Goal: Task Accomplishment & Management: Manage account settings

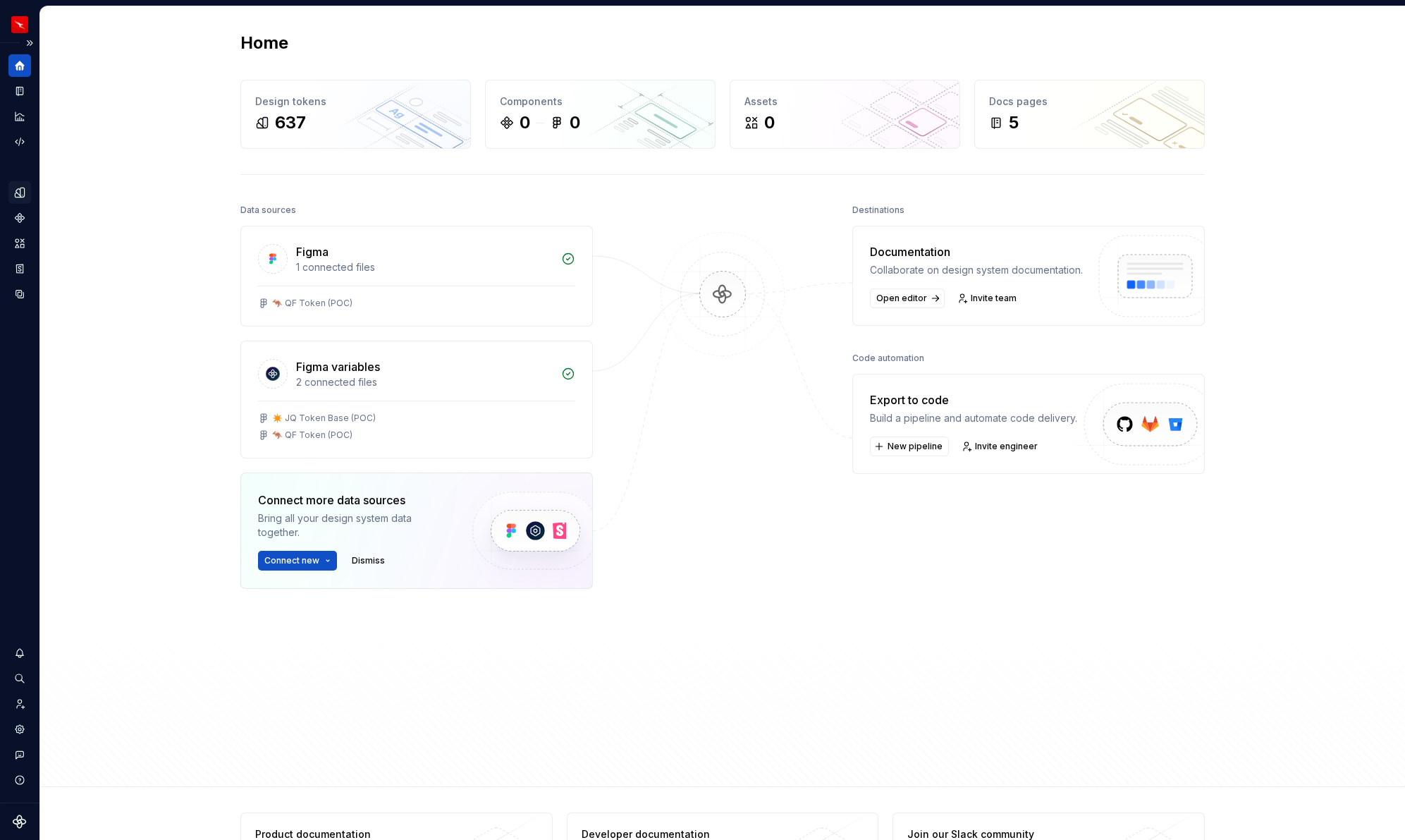
click at [24, 188] on icon "Design tokens" at bounding box center [20, 192] width 9 height 9
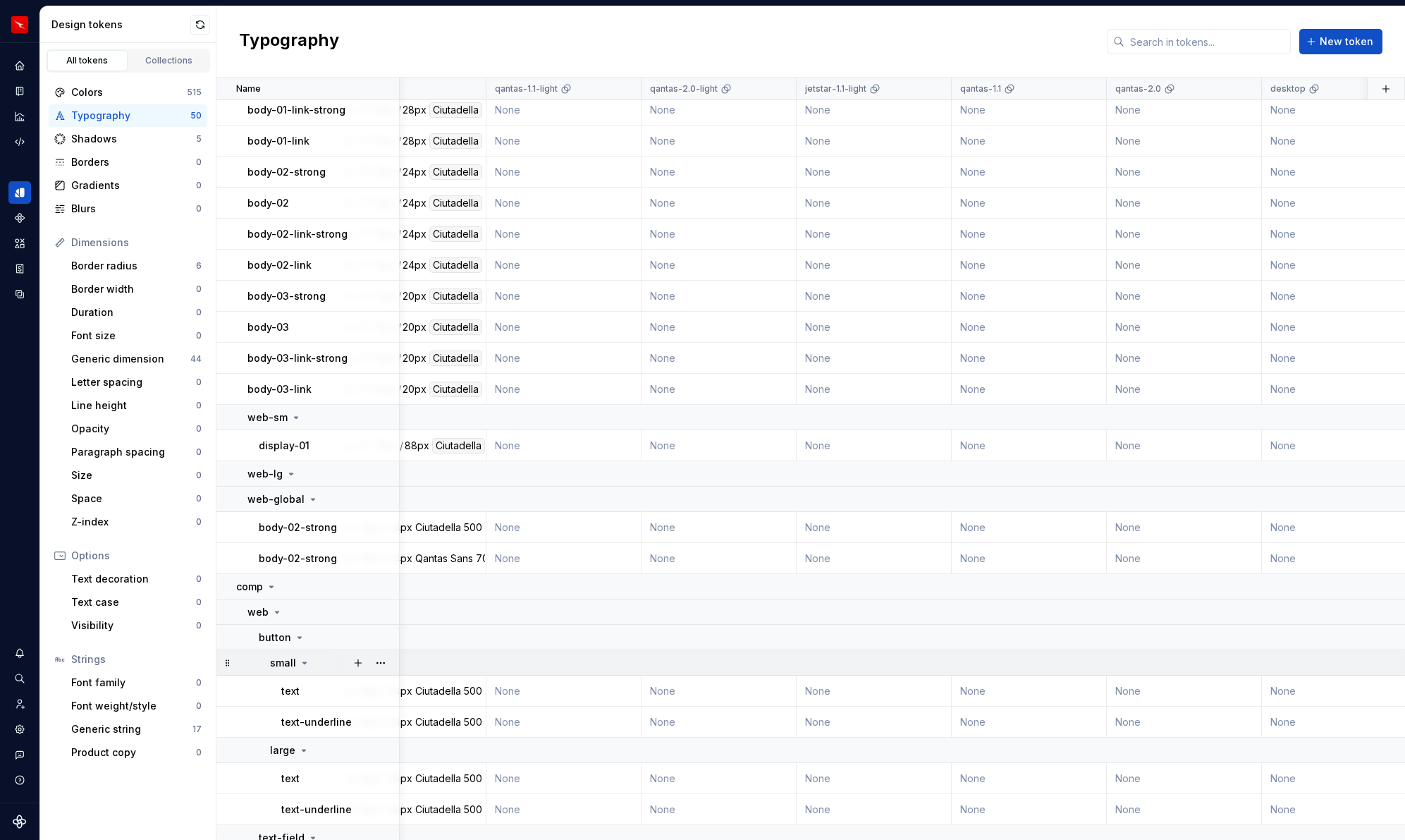
scroll to position [672, 68]
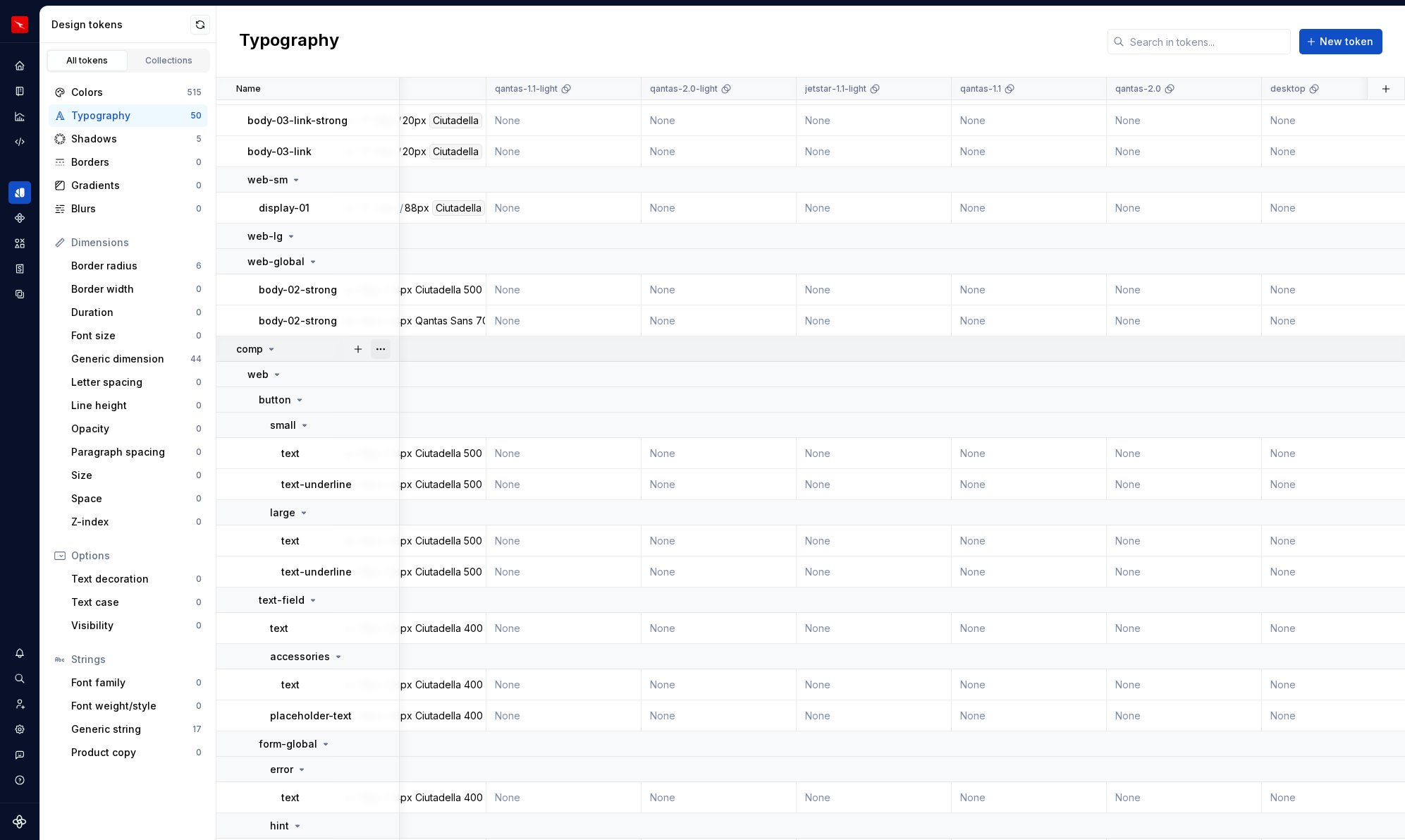
click at [387, 350] on button "button" at bounding box center [380, 348] width 20 height 20
click at [313, 462] on html "QF multi-brand (Test) NL Design system data Design tokens All tokens Collection…" at bounding box center [702, 420] width 1405 height 840
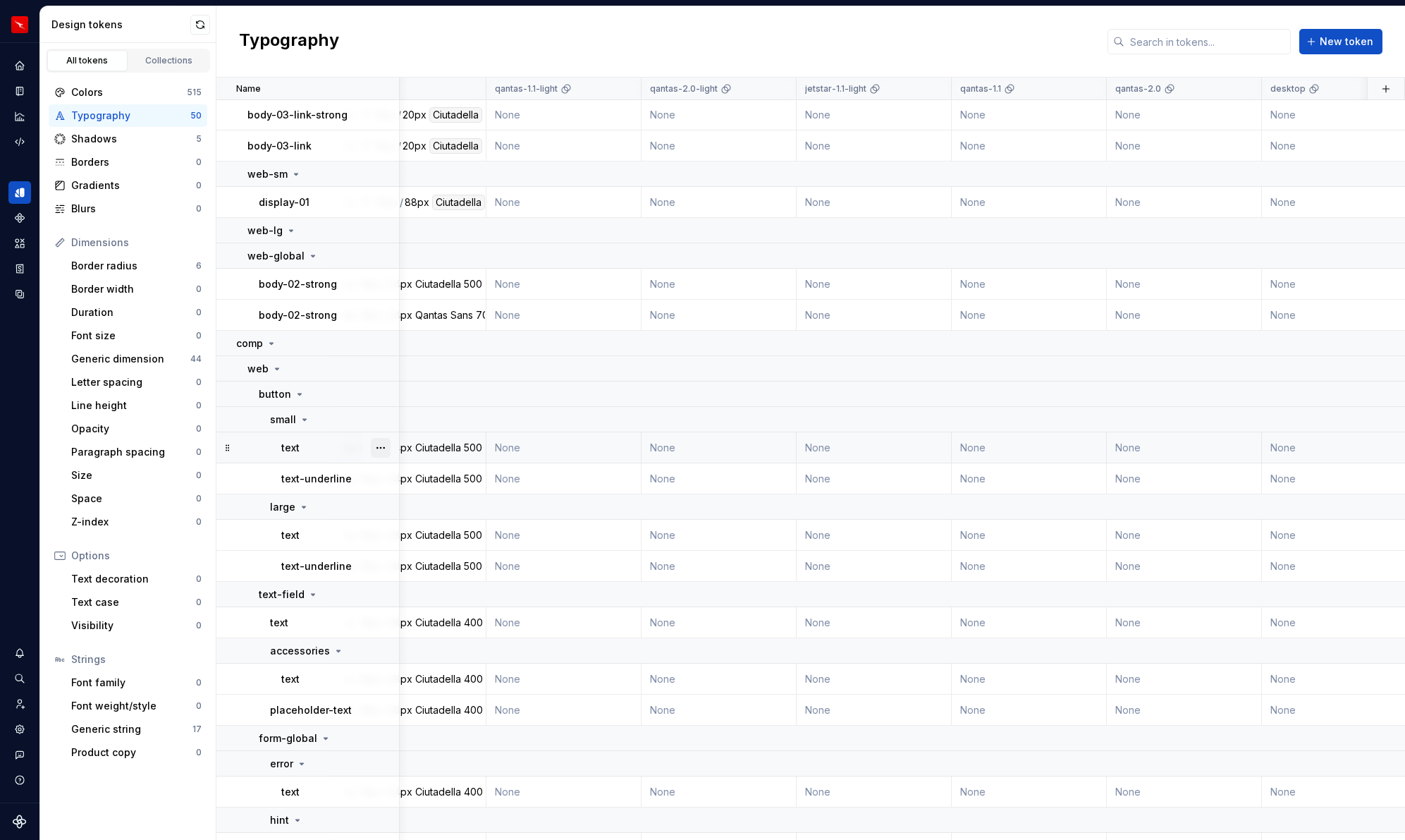
scroll to position [634, 68]
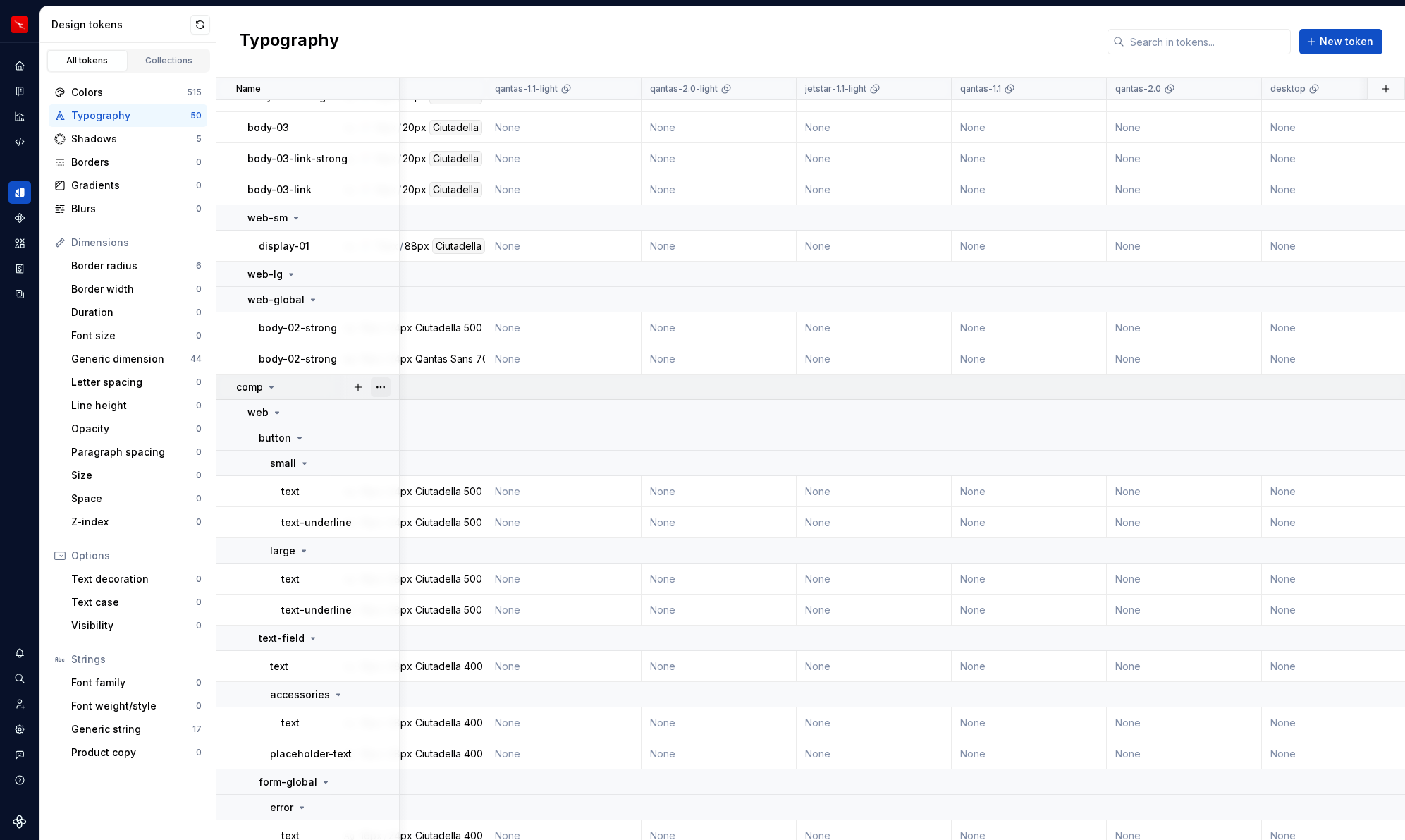
click at [378, 386] on button "button" at bounding box center [380, 387] width 20 height 20
click at [314, 458] on html "QF multi-brand (Test) NL Design system data Design tokens All tokens Collection…" at bounding box center [702, 420] width 1405 height 840
click at [381, 460] on button "button" at bounding box center [380, 463] width 20 height 20
click at [422, 622] on div "Delete group" at bounding box center [443, 622] width 92 height 14
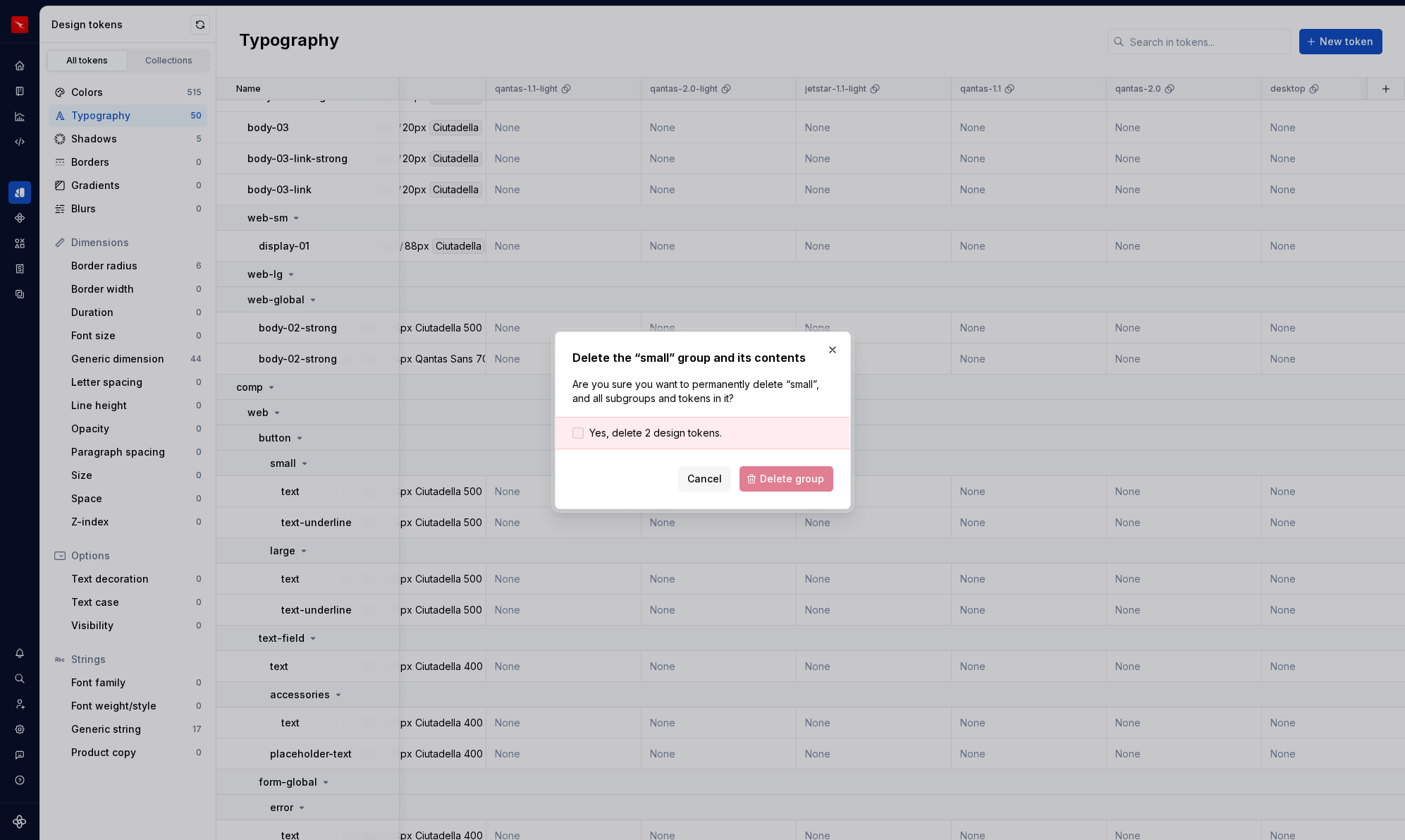
click at [707, 429] on span "Yes, delete 2 design tokens." at bounding box center [656, 432] width 132 height 14
click at [797, 478] on span "Delete group" at bounding box center [792, 479] width 64 height 14
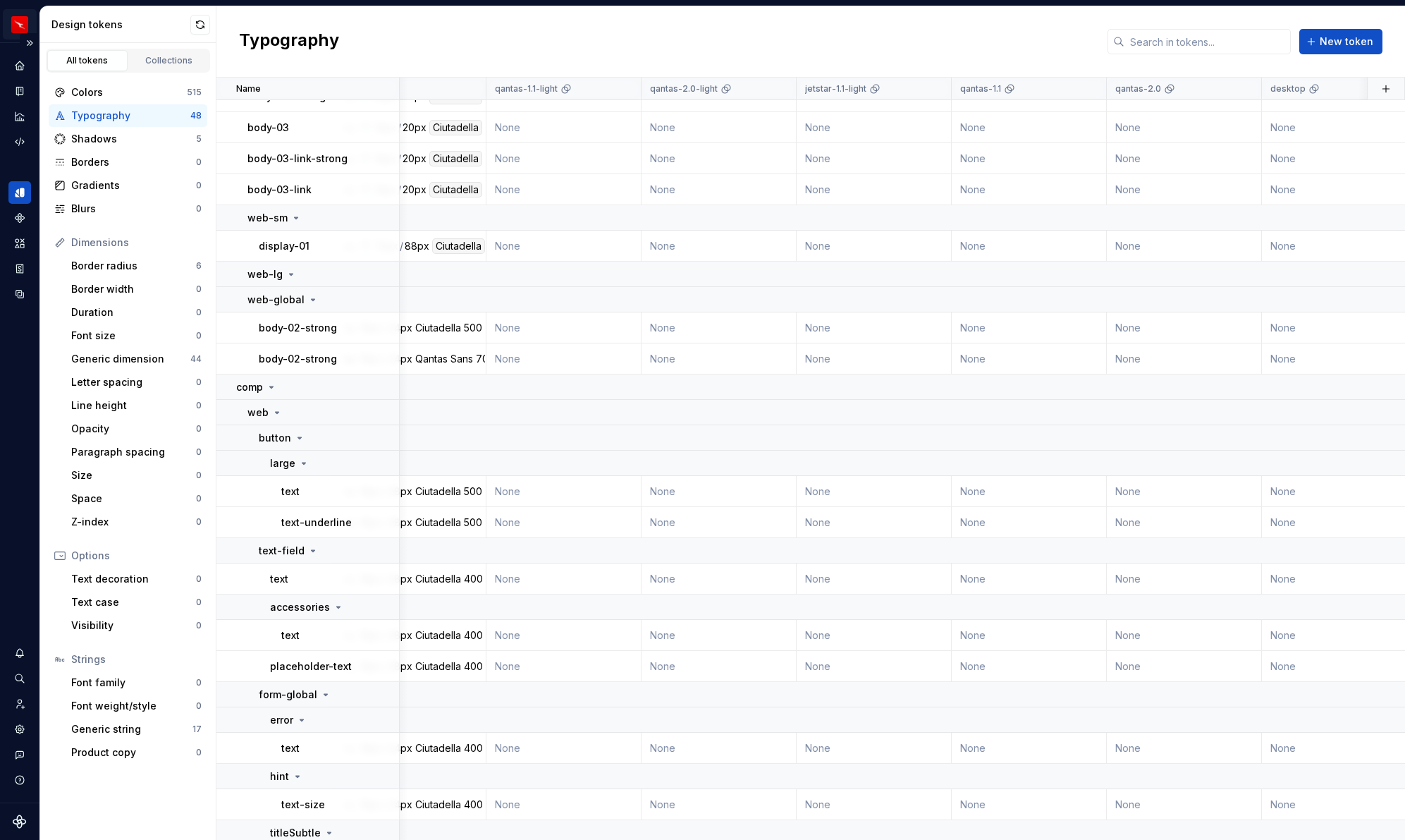
click at [17, 18] on html "QF multi-brand (Test) NL Design system data Design tokens All tokens Collection…" at bounding box center [702, 420] width 1405 height 840
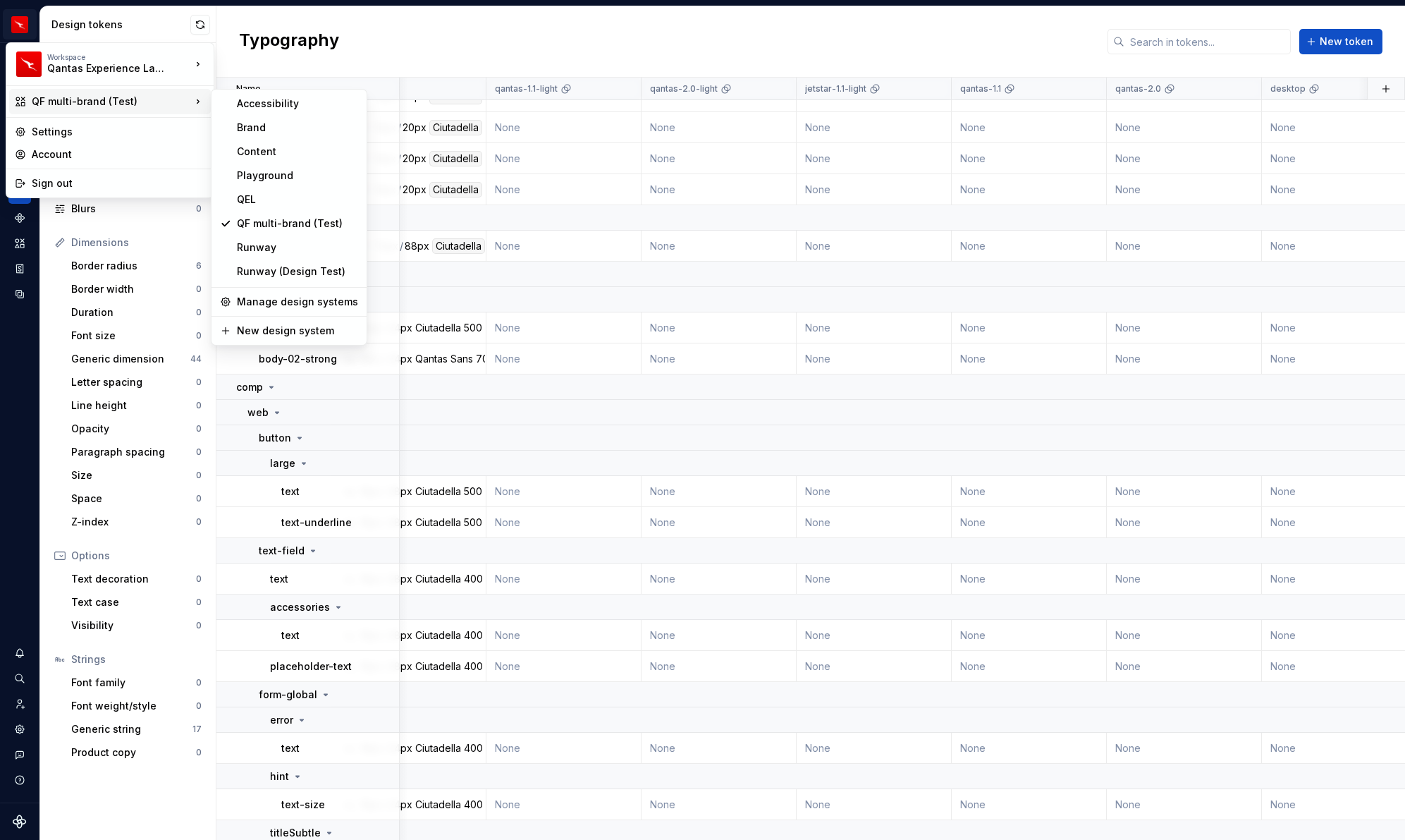
click at [432, 422] on html "QF multi-brand (Test) NL Design system data Design tokens All tokens Collection…" at bounding box center [702, 420] width 1405 height 840
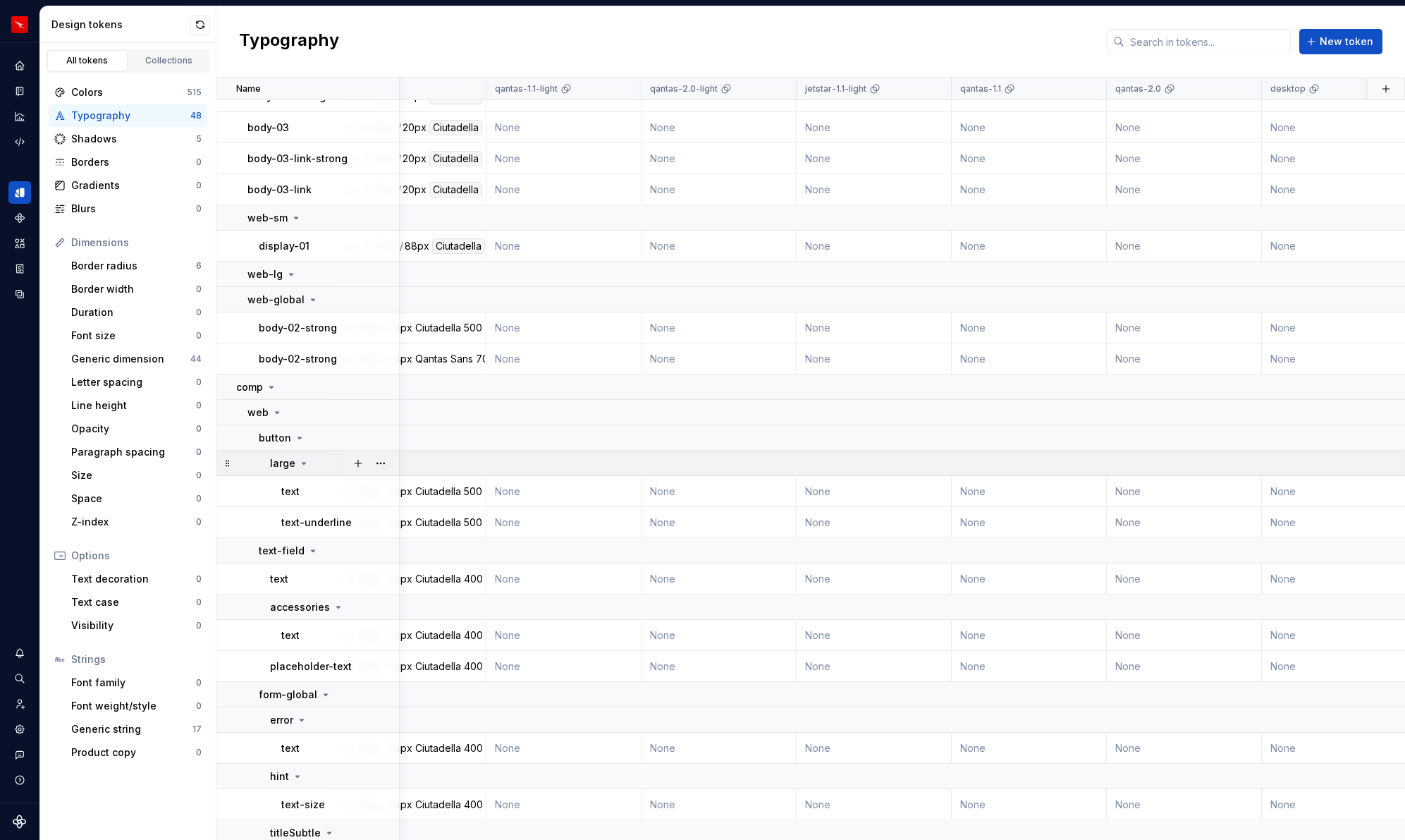
click at [304, 464] on icon at bounding box center [304, 464] width 11 height 11
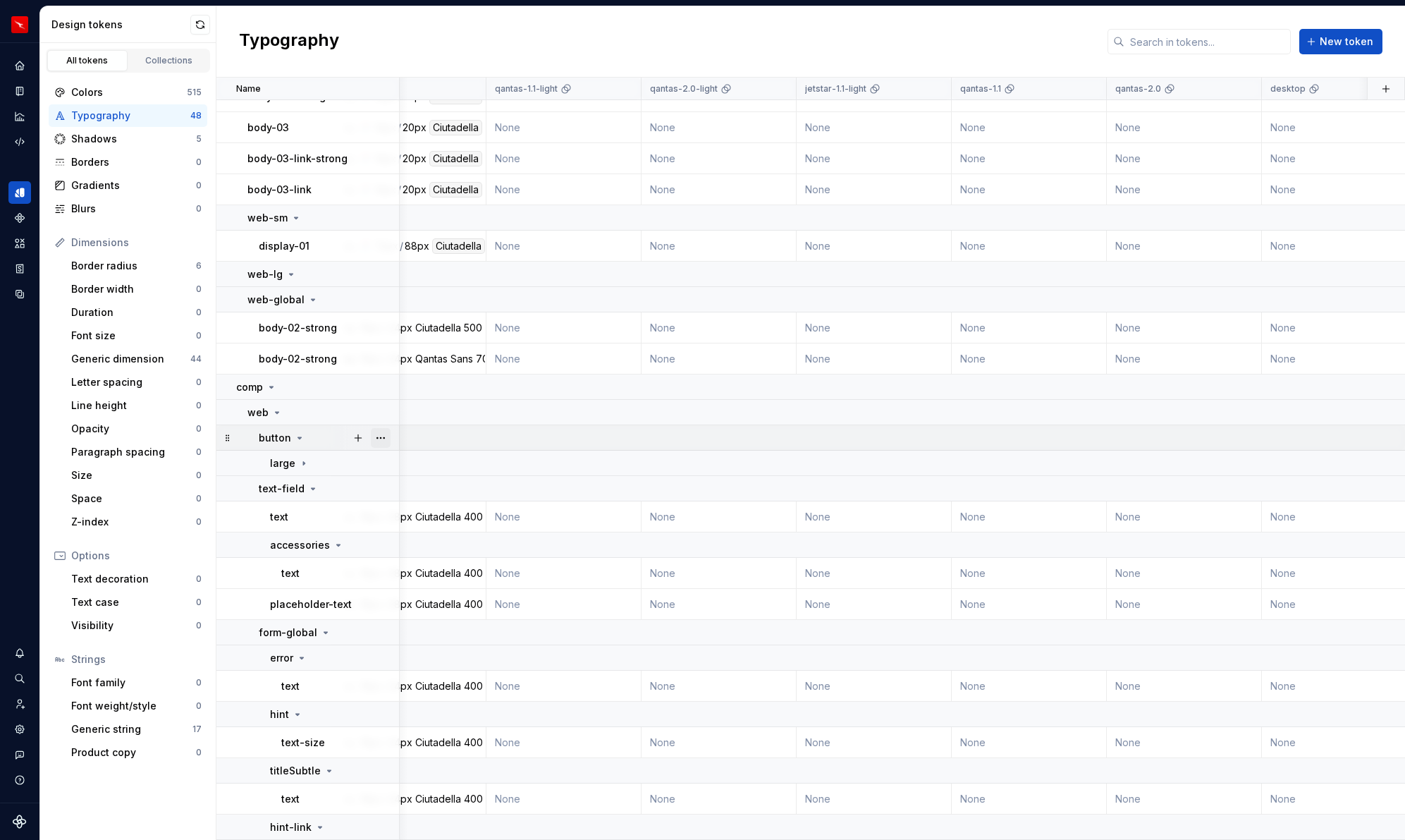
click at [381, 435] on button "button" at bounding box center [380, 437] width 20 height 20
click at [421, 594] on div "Delete group" at bounding box center [443, 597] width 92 height 14
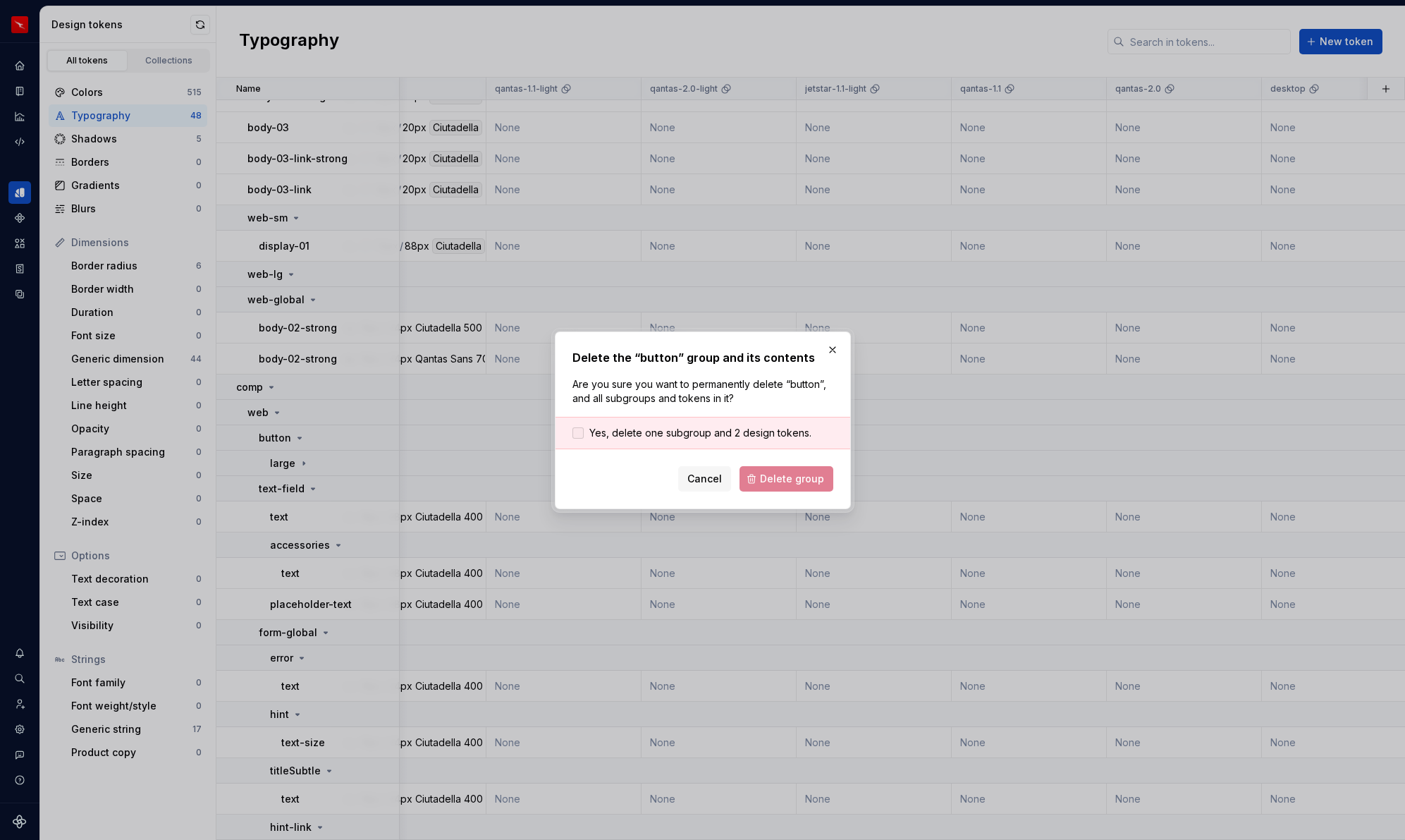
click at [716, 428] on span "Yes, delete one subgroup and 2 design tokens." at bounding box center [700, 432] width 222 height 14
click at [793, 478] on span "Delete group" at bounding box center [792, 479] width 64 height 14
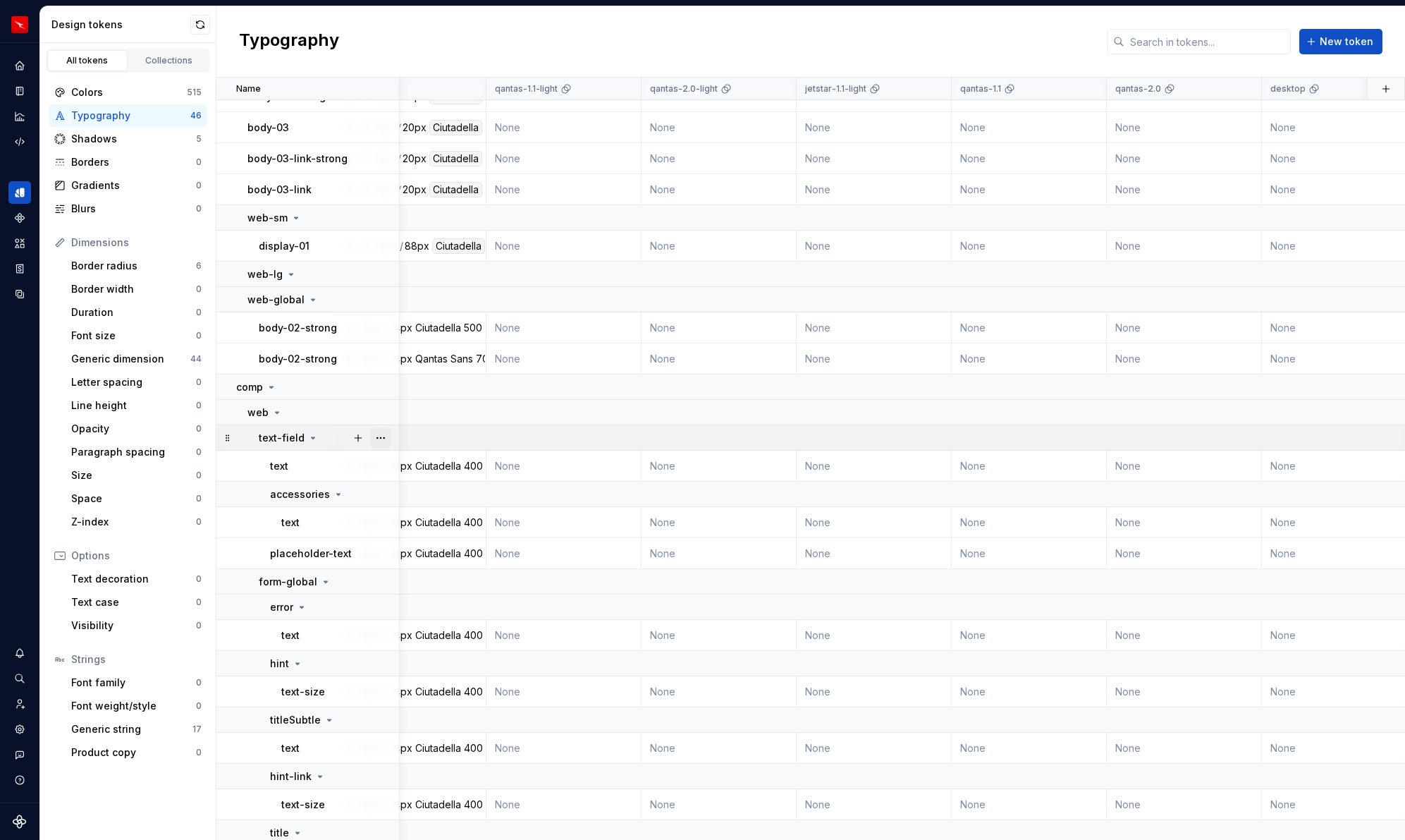
click at [384, 437] on button "button" at bounding box center [380, 437] width 20 height 20
click at [439, 593] on div "Delete group" at bounding box center [443, 597] width 92 height 14
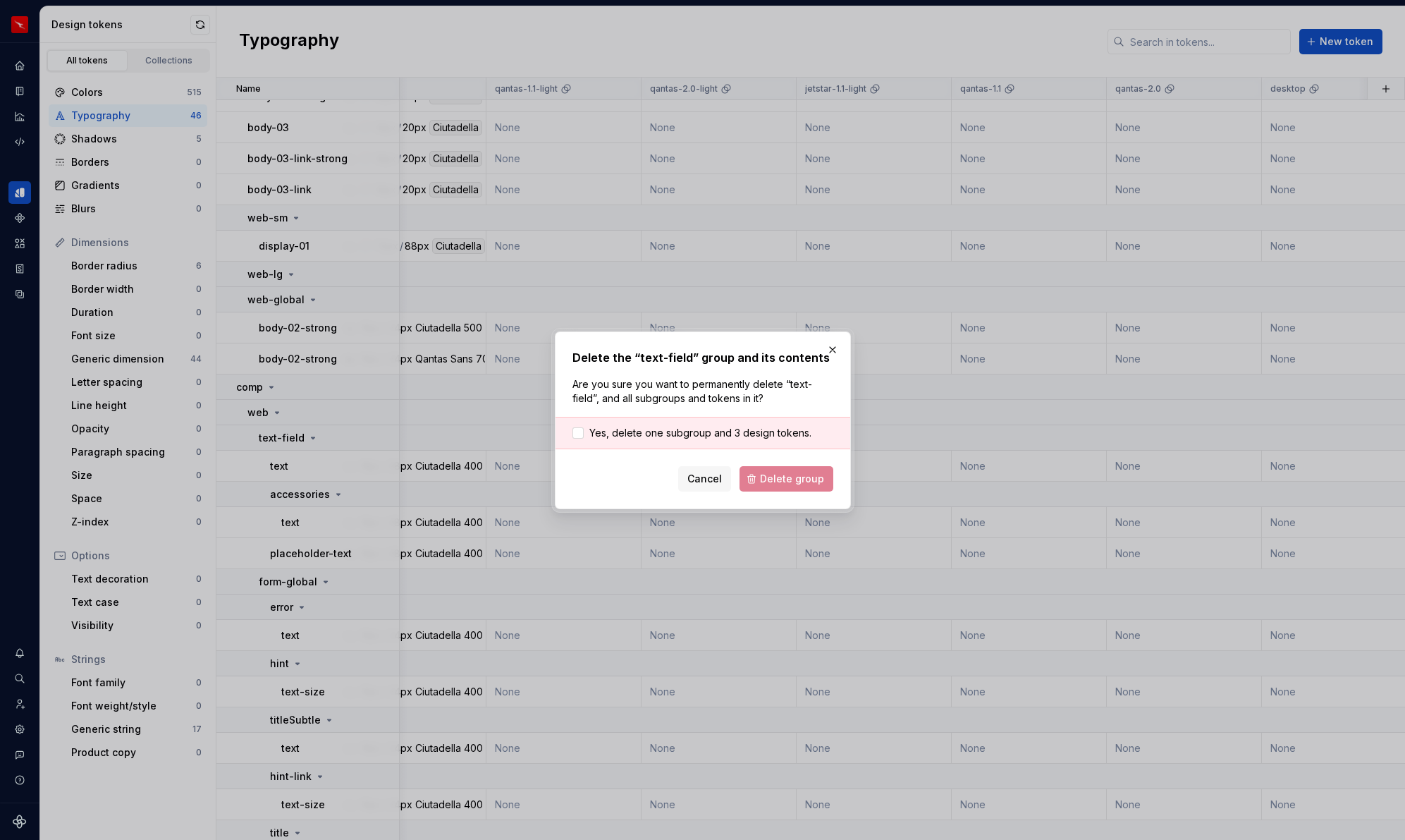
click at [804, 479] on div "Cancel Delete group" at bounding box center [703, 479] width 261 height 26
click at [693, 428] on span "Yes, delete one subgroup and 3 design tokens." at bounding box center [700, 432] width 222 height 14
click at [790, 491] on button "Delete group" at bounding box center [786, 479] width 94 height 26
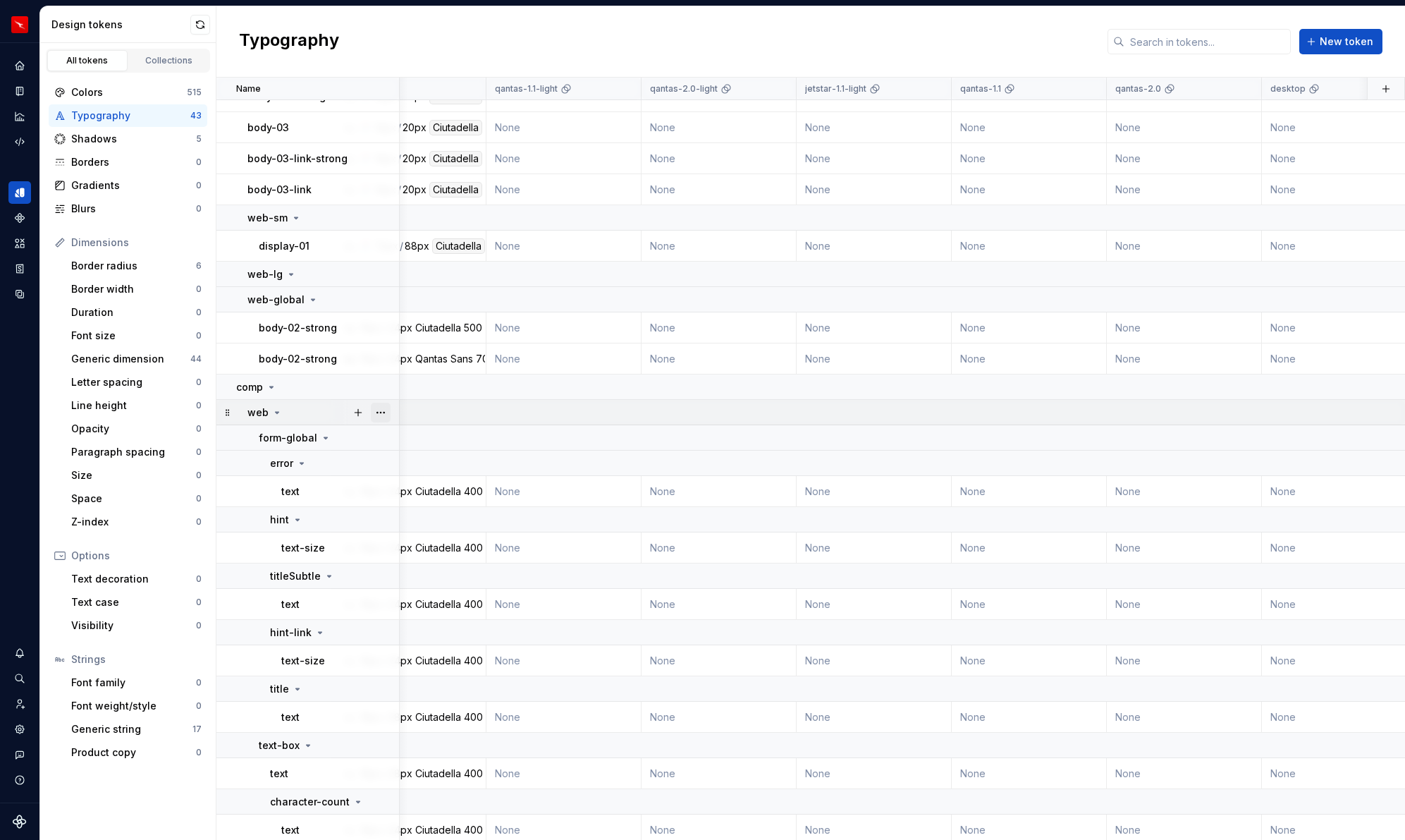
click at [378, 415] on button "button" at bounding box center [380, 412] width 20 height 20
click at [437, 575] on div "Delete group" at bounding box center [443, 571] width 92 height 14
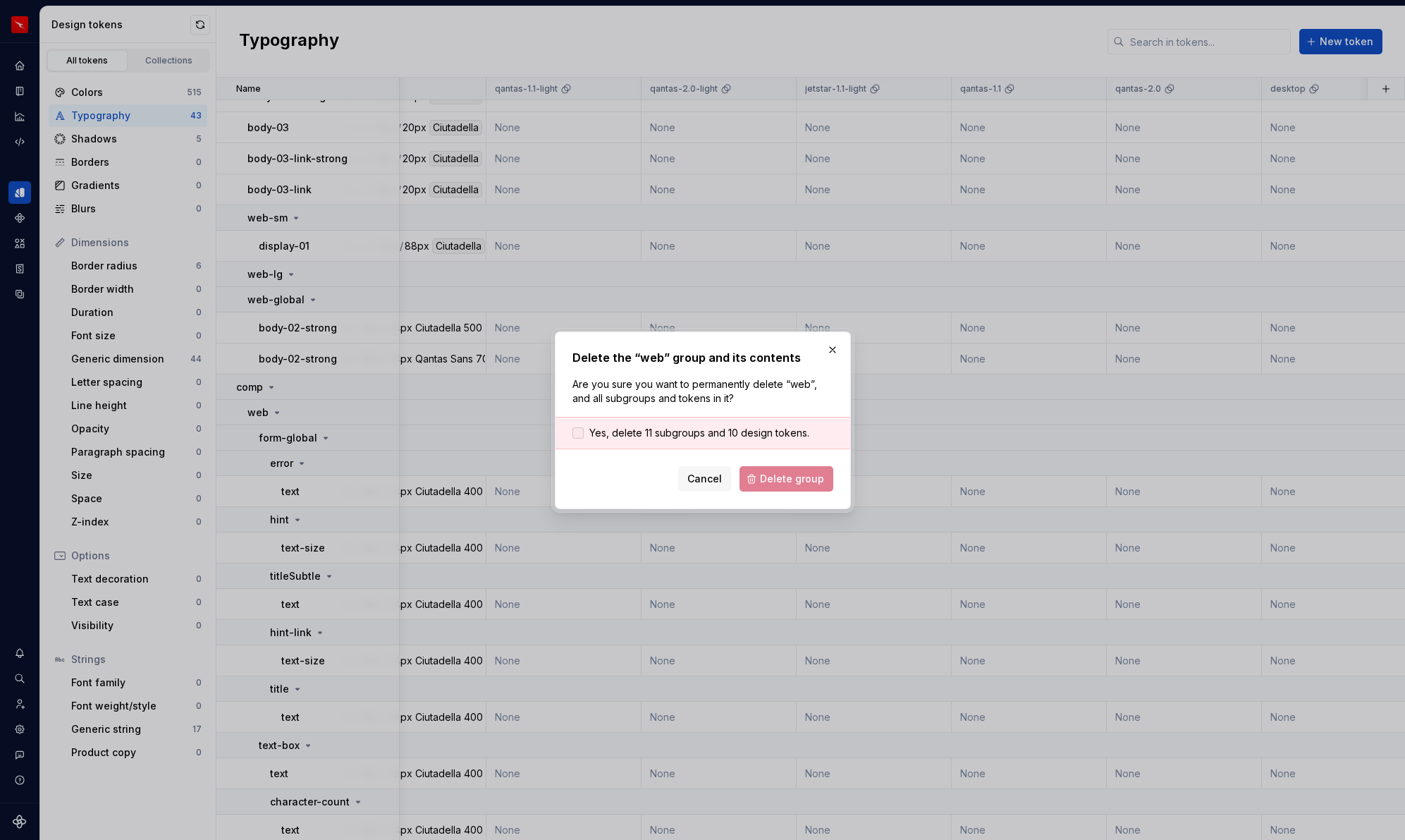
click at [746, 430] on span "Yes, delete 11 subgroups and 10 design tokens." at bounding box center [699, 432] width 220 height 14
click at [780, 477] on span "Delete group" at bounding box center [792, 479] width 64 height 14
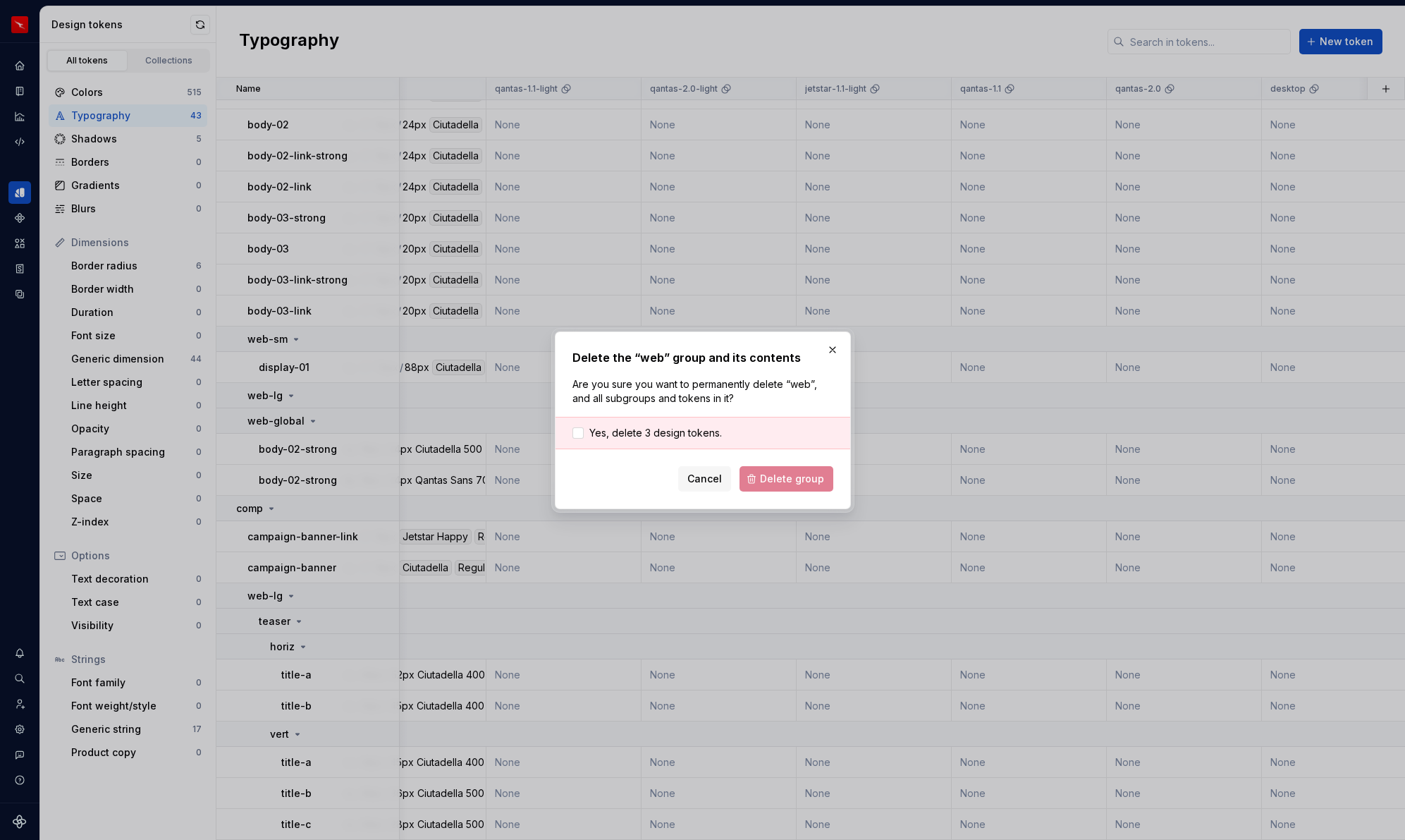
scroll to position [513, 68]
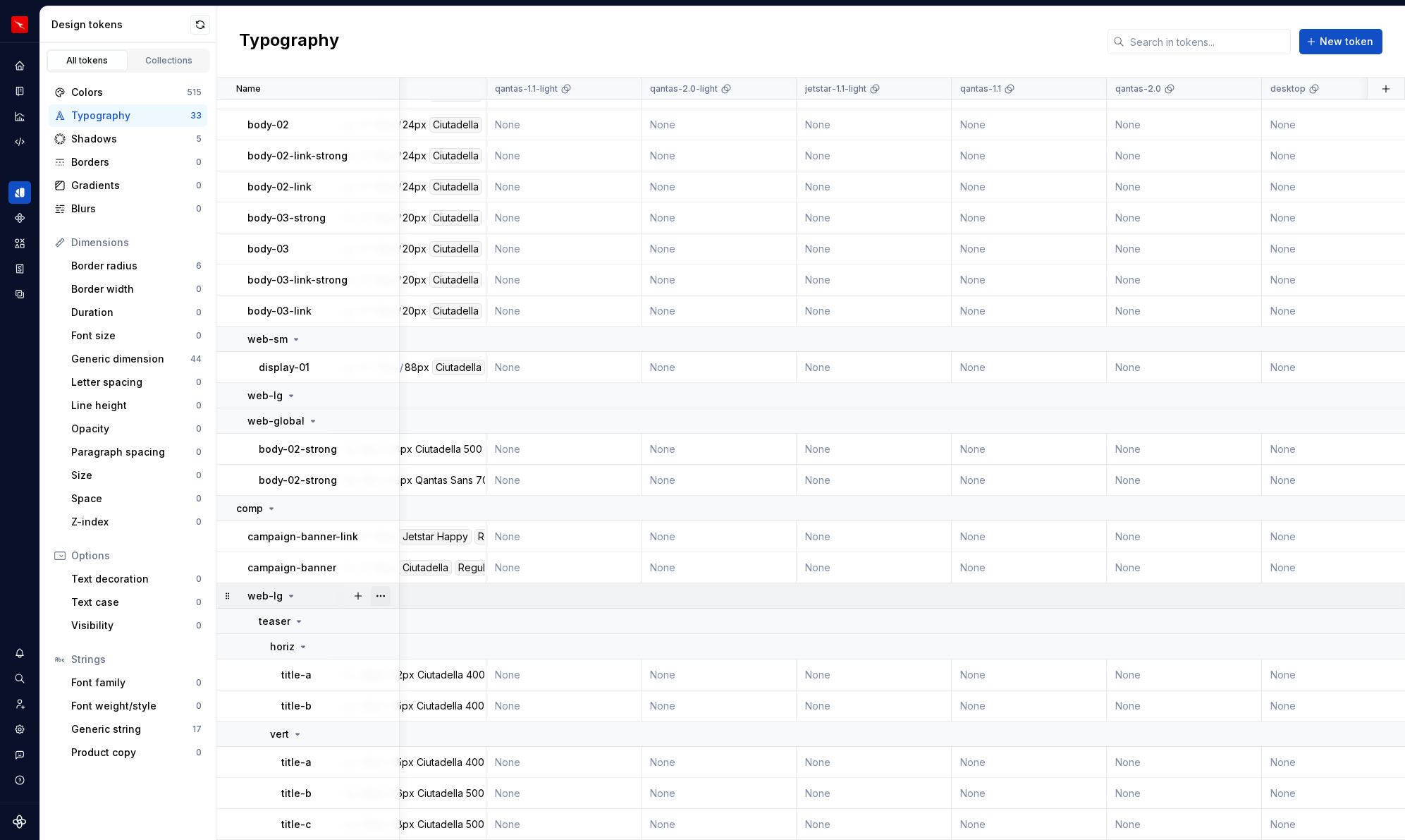
click at [382, 594] on button "button" at bounding box center [380, 595] width 20 height 20
click at [438, 755] on div "Delete group" at bounding box center [443, 755] width 92 height 14
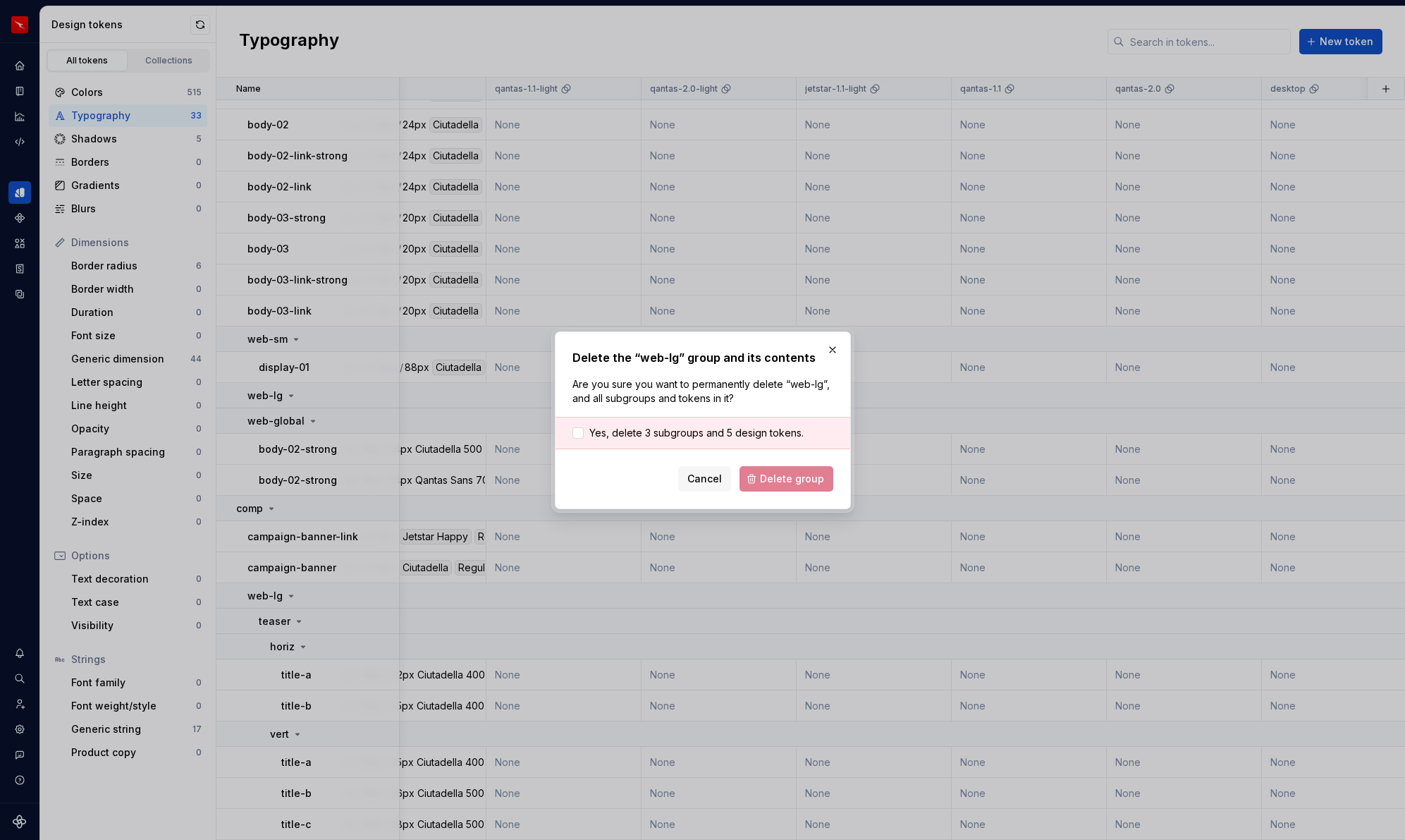
click at [757, 444] on div "Yes, delete 3 subgroups and 5 design tokens." at bounding box center [703, 432] width 295 height 32
click at [781, 436] on span "Yes, delete 3 subgroups and 5 design tokens." at bounding box center [696, 432] width 215 height 14
click at [798, 481] on span "Delete group" at bounding box center [792, 479] width 64 height 14
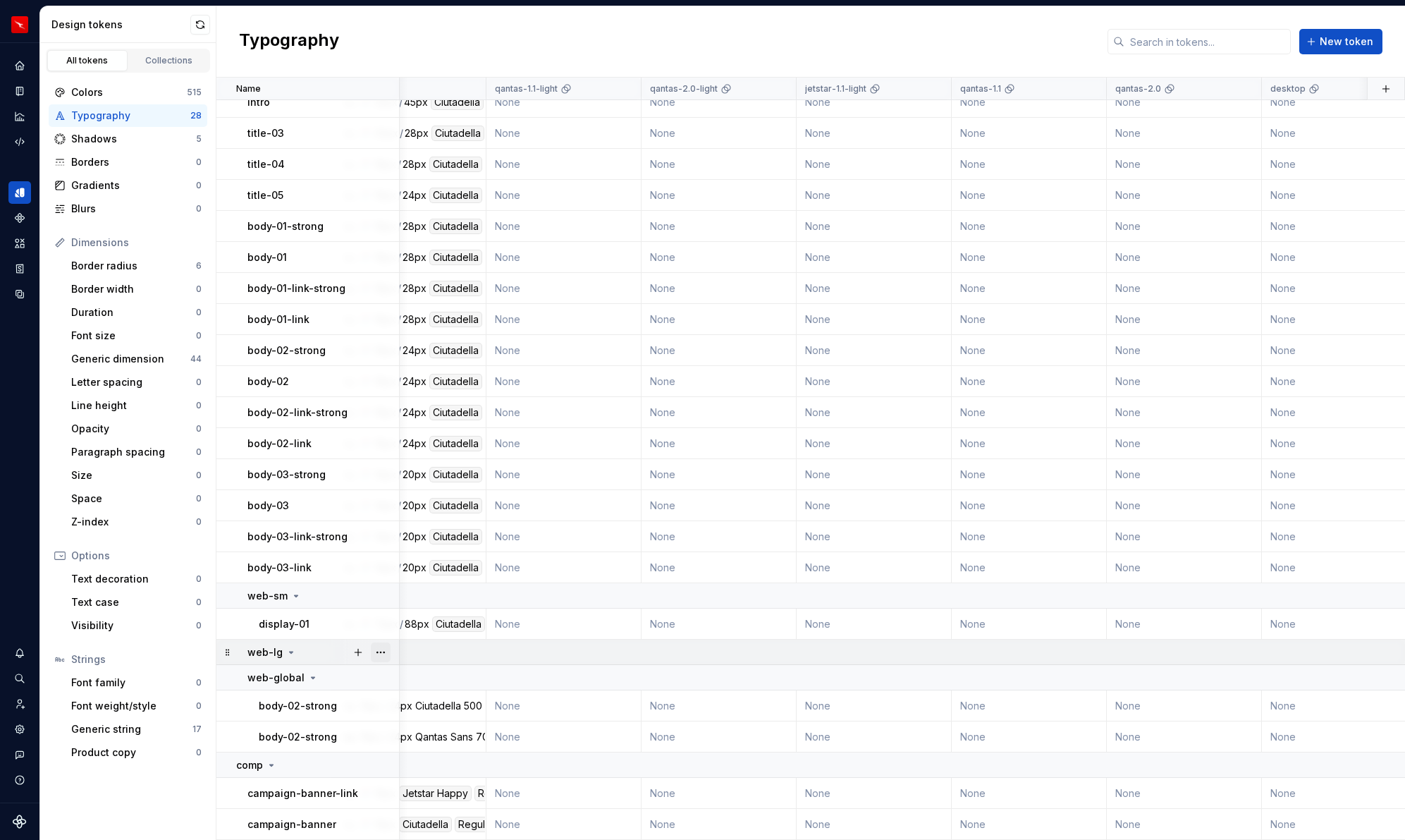
click at [380, 650] on button "button" at bounding box center [380, 652] width 20 height 20
click at [442, 807] on div "Delete group" at bounding box center [443, 811] width 92 height 14
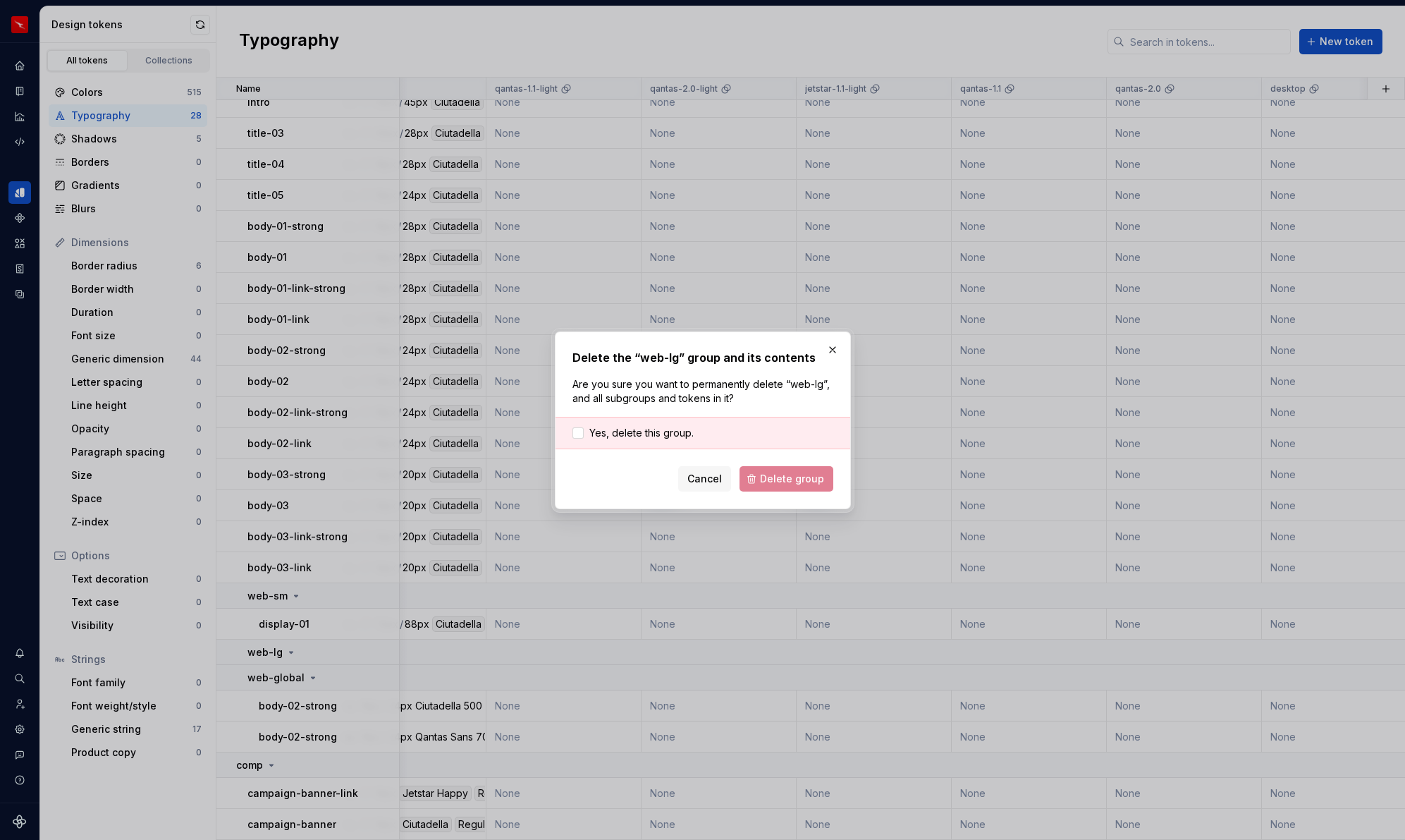
click at [703, 420] on div "Yes, delete this group." at bounding box center [703, 432] width 295 height 32
click at [727, 440] on div "Yes, delete this group." at bounding box center [703, 432] width 295 height 32
drag, startPoint x: 719, startPoint y: 415, endPoint x: 682, endPoint y: 425, distance: 38.3
click at [719, 416] on div "Delete the “web-lg” group and its contents Are you sure you want to permanently…" at bounding box center [703, 420] width 261 height 143
click at [625, 431] on span "Yes, delete this group." at bounding box center [641, 432] width 104 height 14
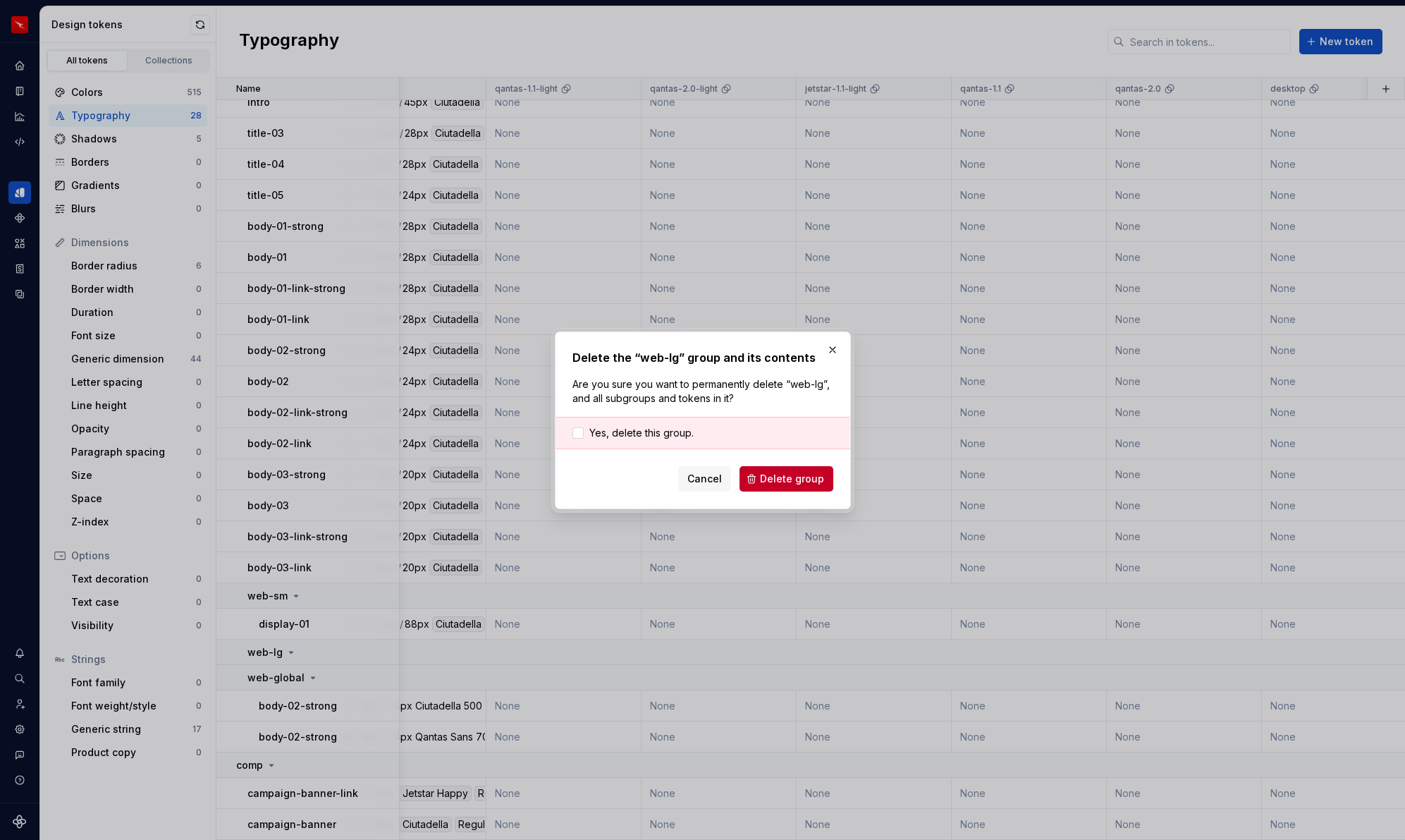
click at [796, 486] on button "Delete group" at bounding box center [786, 479] width 94 height 26
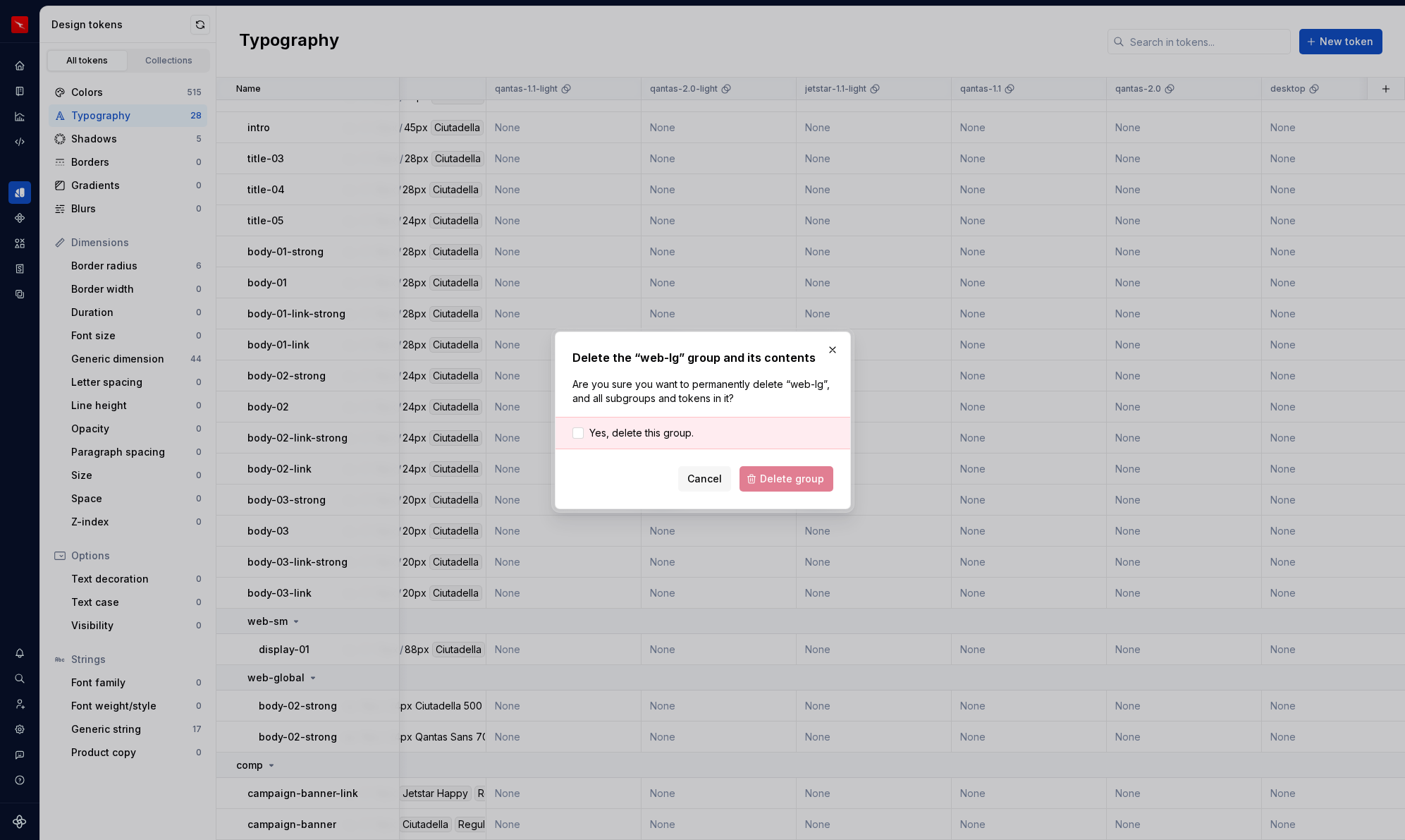
scroll to position [231, 68]
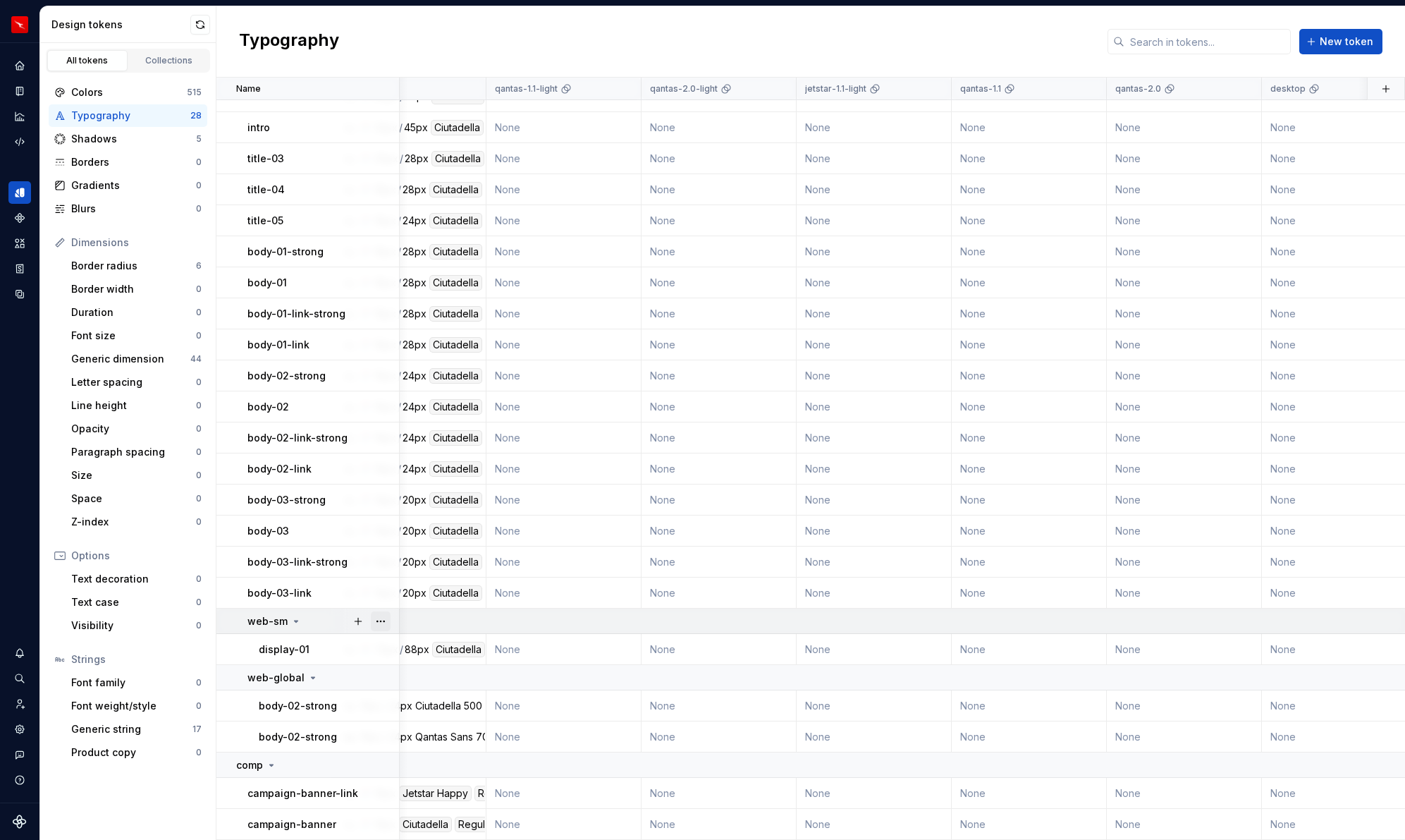
click at [381, 619] on button "button" at bounding box center [380, 621] width 20 height 20
click at [296, 642] on html "QF multi-brand (Test) NL Design system data Design tokens All tokens Collection…" at bounding box center [702, 420] width 1405 height 840
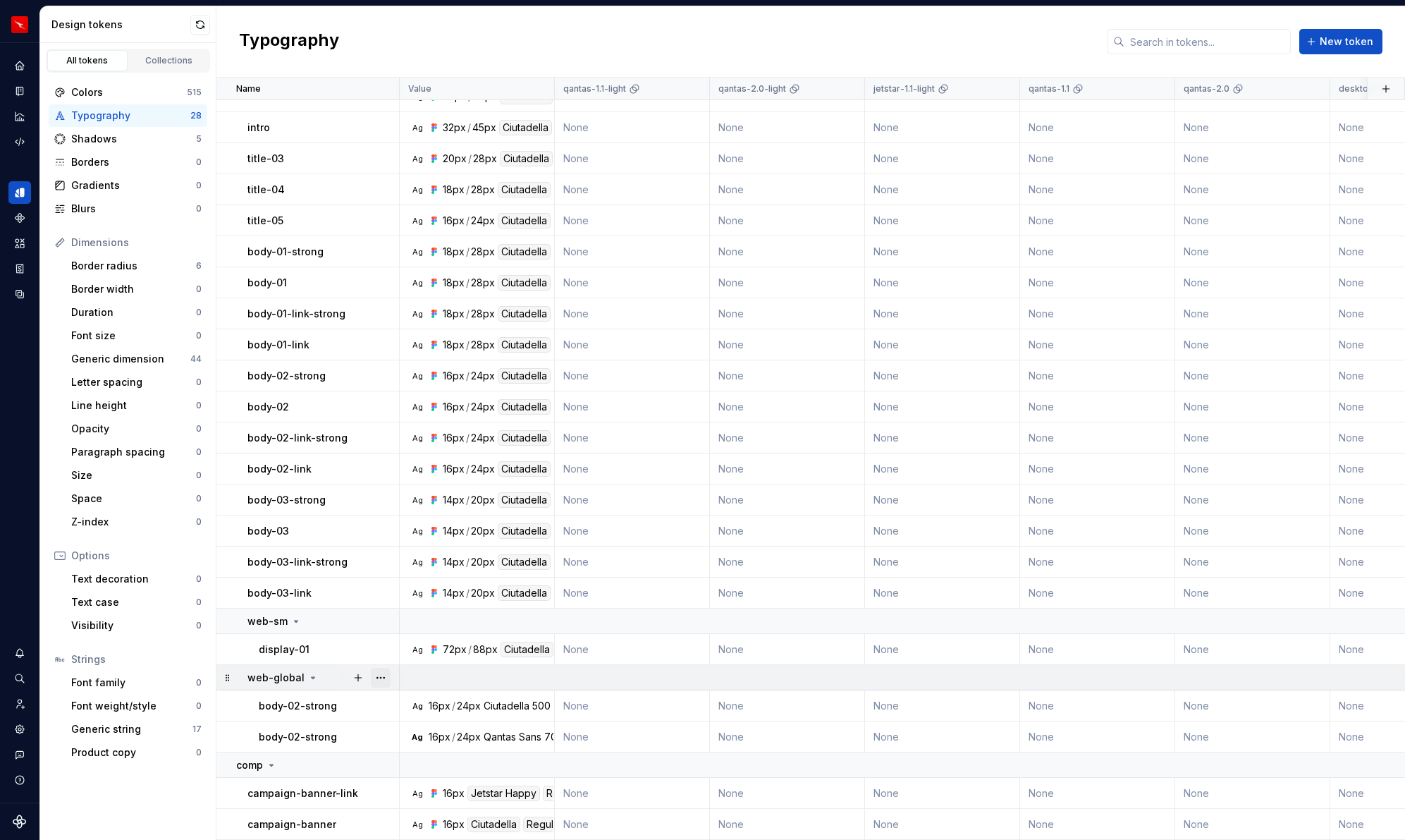
click at [377, 675] on button "button" at bounding box center [380, 677] width 20 height 20
click at [433, 648] on div "Delete group" at bounding box center [443, 650] width 92 height 14
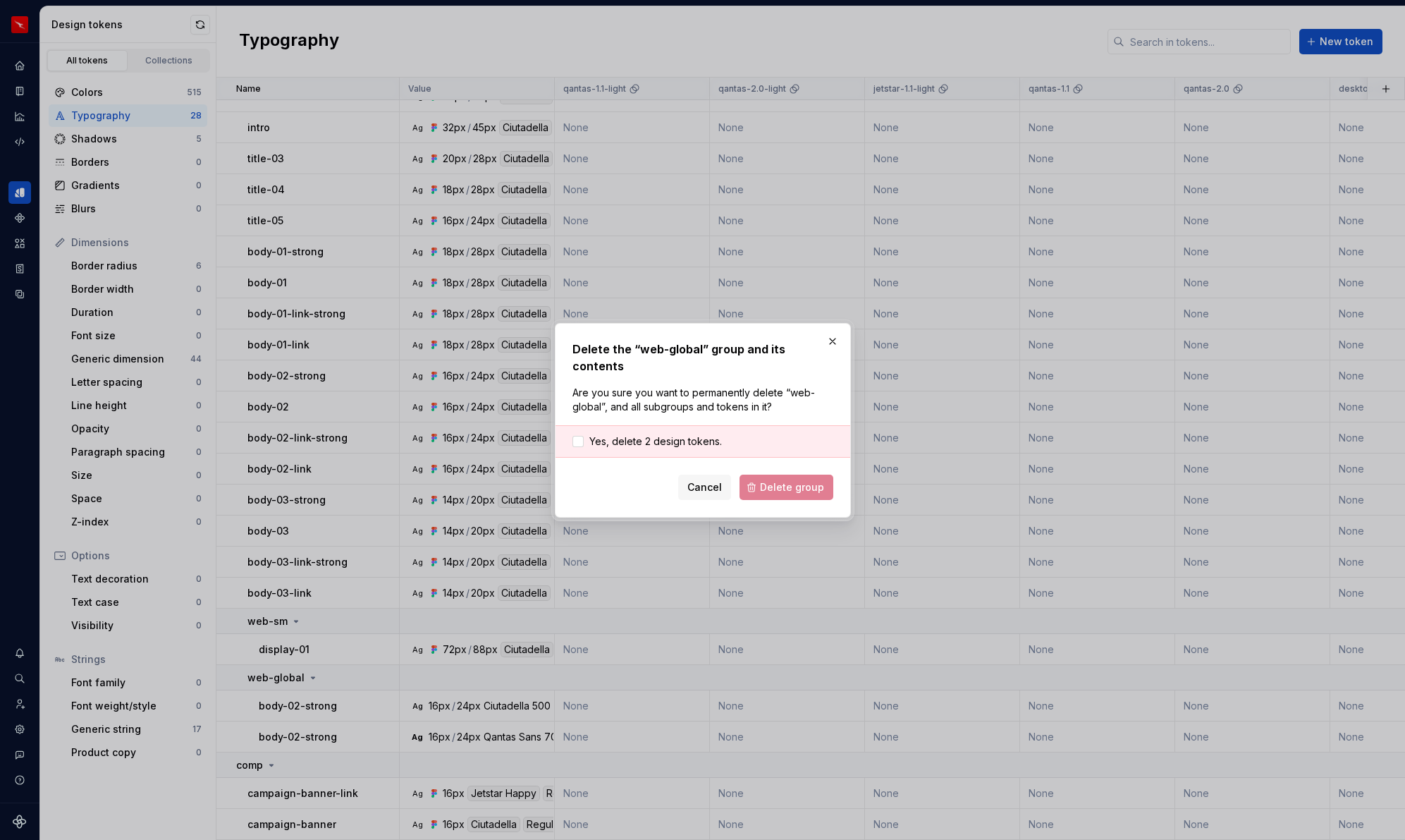
drag, startPoint x: 787, startPoint y: 433, endPoint x: 780, endPoint y: 459, distance: 26.9
click at [787, 433] on div "Yes, delete 2 design tokens." at bounding box center [703, 441] width 295 height 32
click at [640, 425] on div "Yes, delete 2 design tokens." at bounding box center [703, 441] width 295 height 32
click at [604, 434] on span "Yes, delete 2 design tokens." at bounding box center [656, 441] width 132 height 14
click at [774, 481] on span "Delete group" at bounding box center [792, 487] width 64 height 14
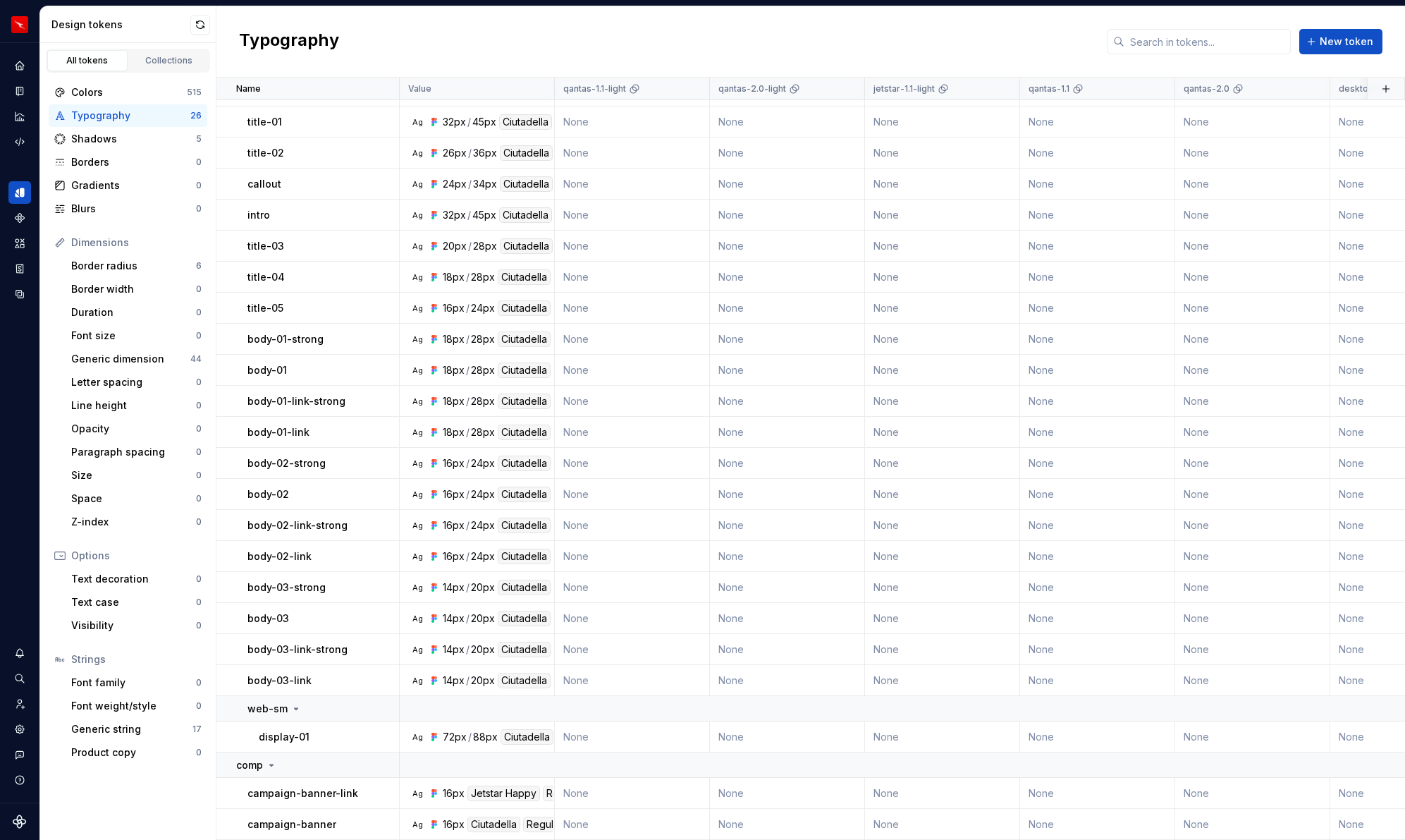
scroll to position [0, 0]
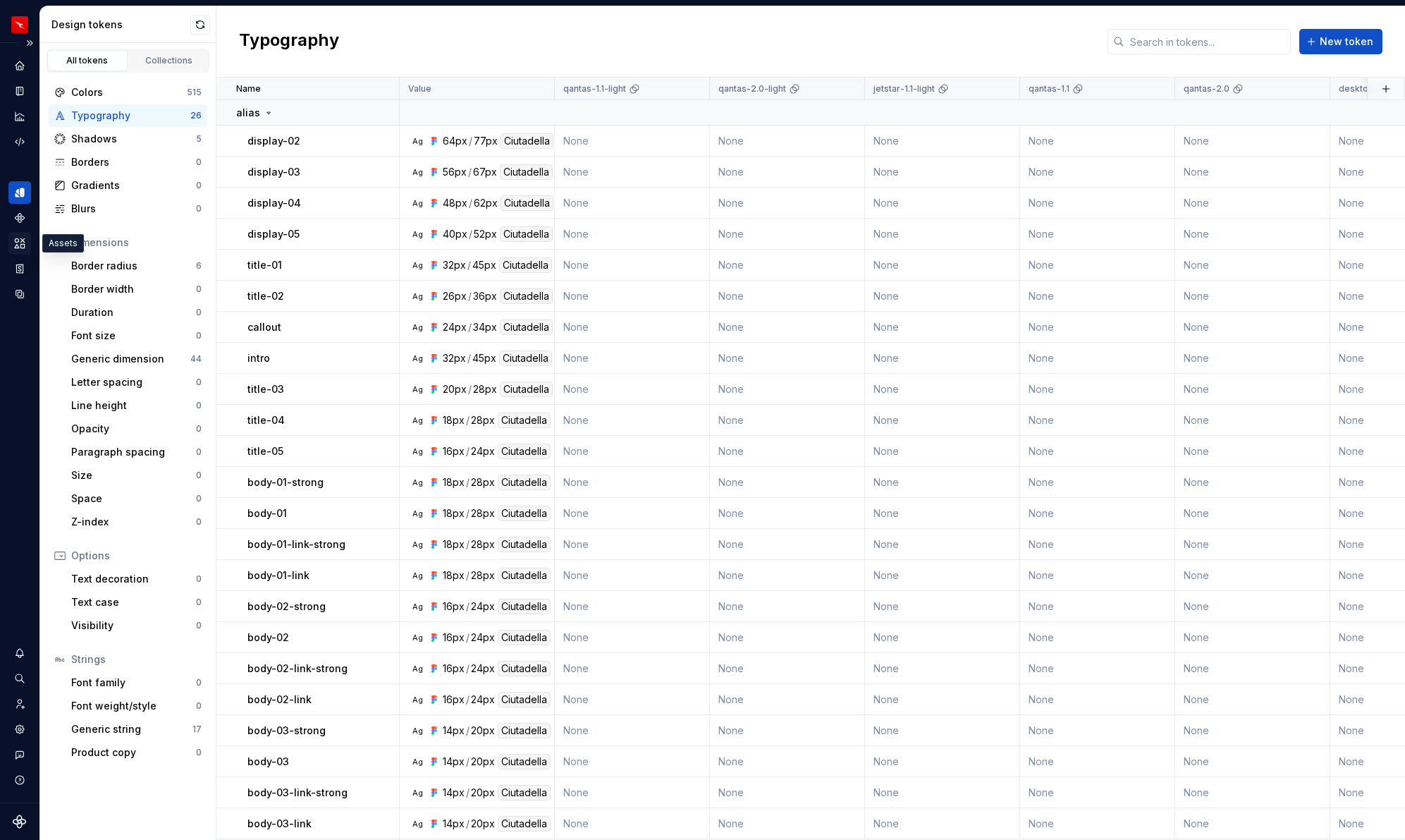
click at [21, 243] on icon "Assets" at bounding box center [20, 243] width 9 height 9
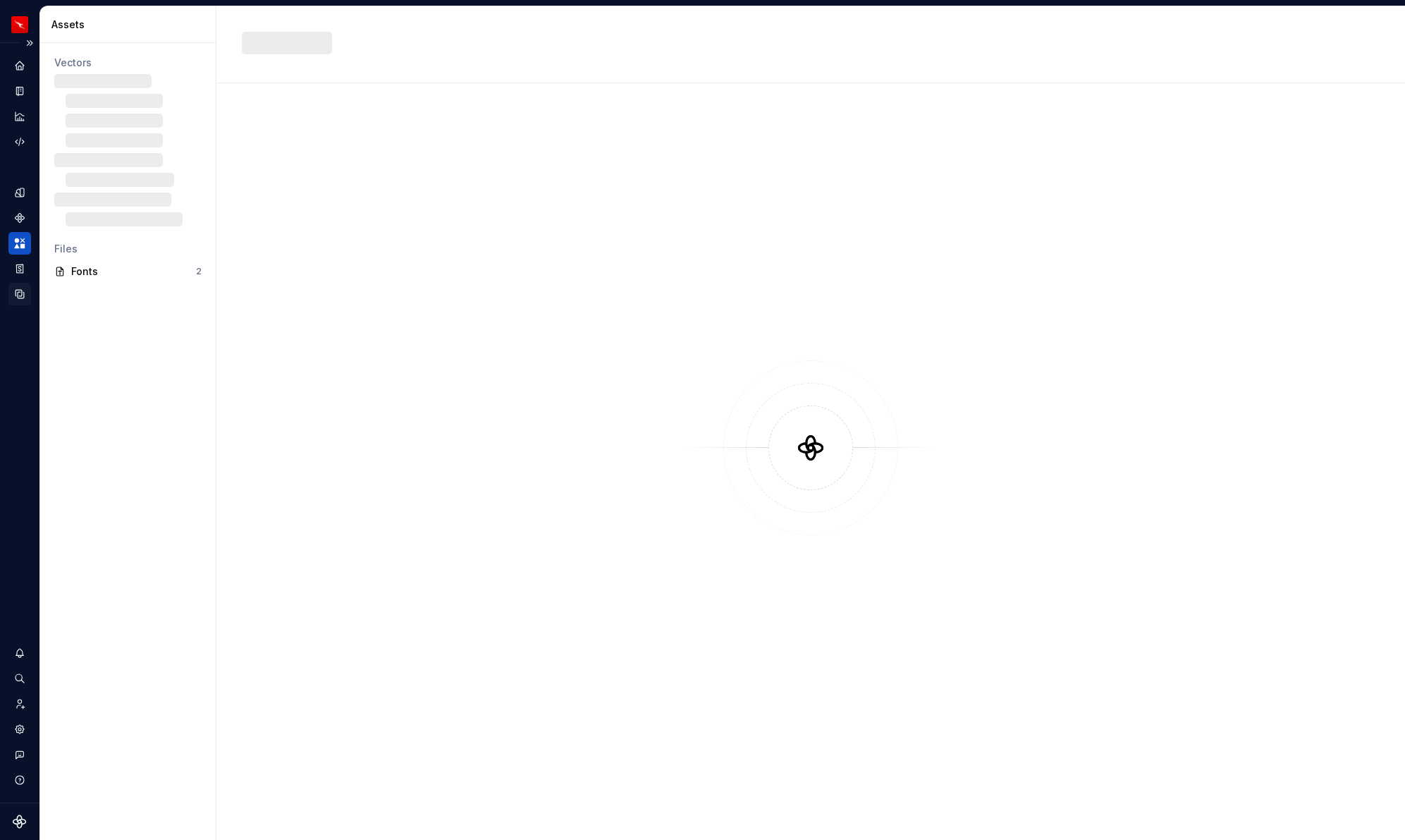
click at [18, 295] on icon "Data sources" at bounding box center [19, 293] width 12 height 12
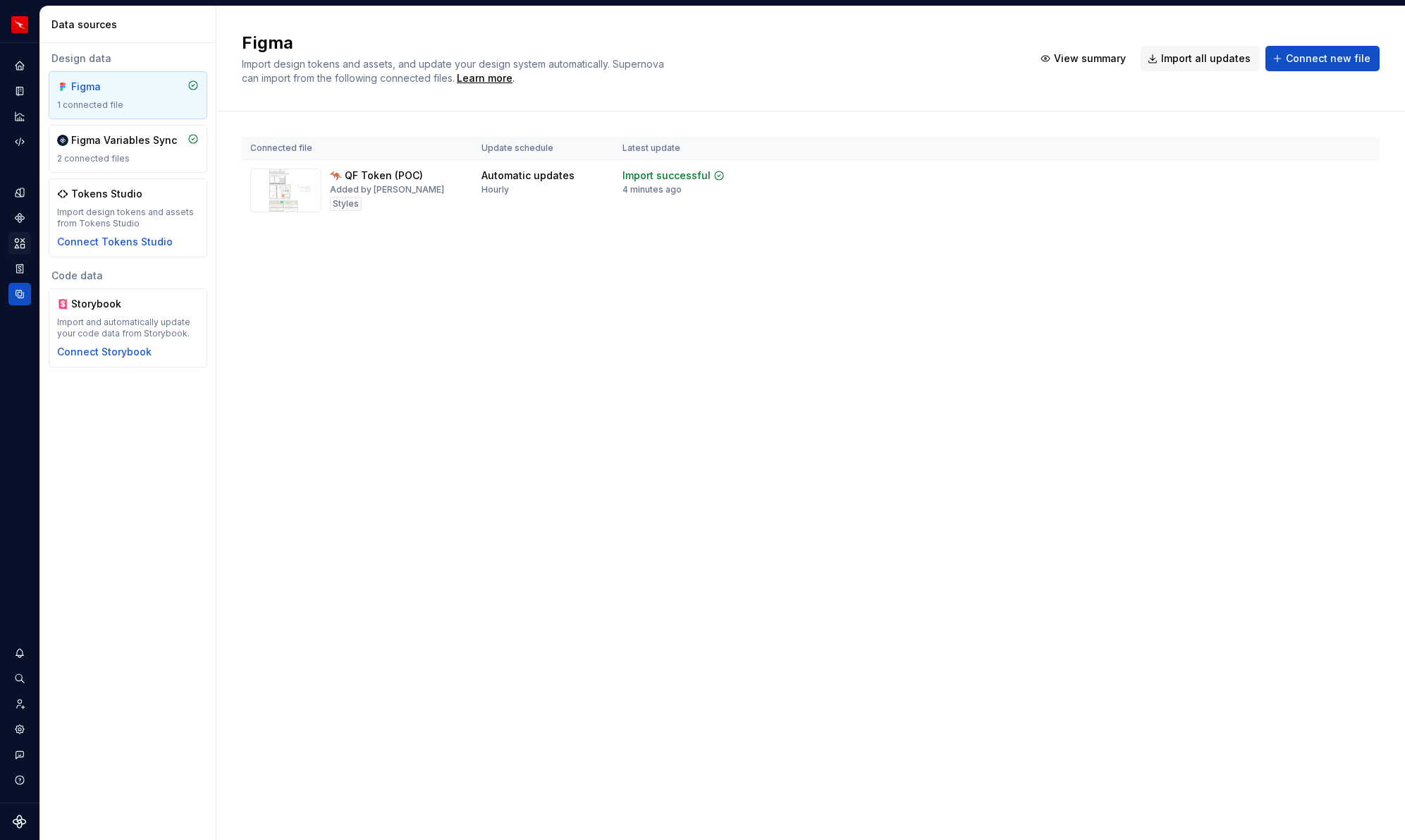
click at [107, 97] on div "Figma 1 connected file" at bounding box center [128, 95] width 142 height 31
click at [538, 198] on td "Automatic updates Hourly" at bounding box center [543, 190] width 141 height 61
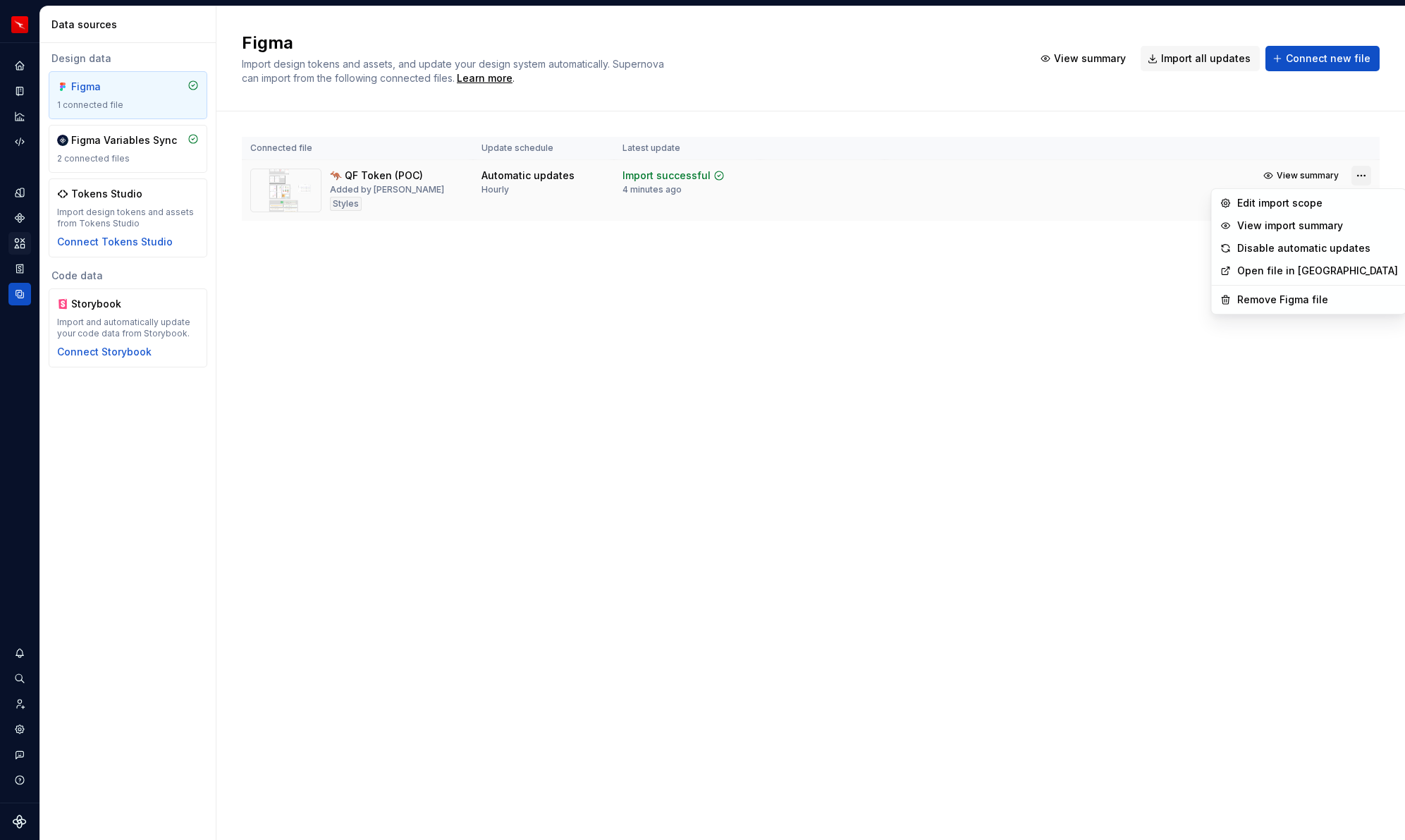
click at [1368, 176] on html "QF multi-brand (Test) NL Design system data Data sources Design data Figma 1 co…" at bounding box center [702, 420] width 1405 height 840
click at [1027, 252] on html "QF multi-brand (Test) NL Design system data Data sources Design data Figma 1 co…" at bounding box center [702, 420] width 1405 height 840
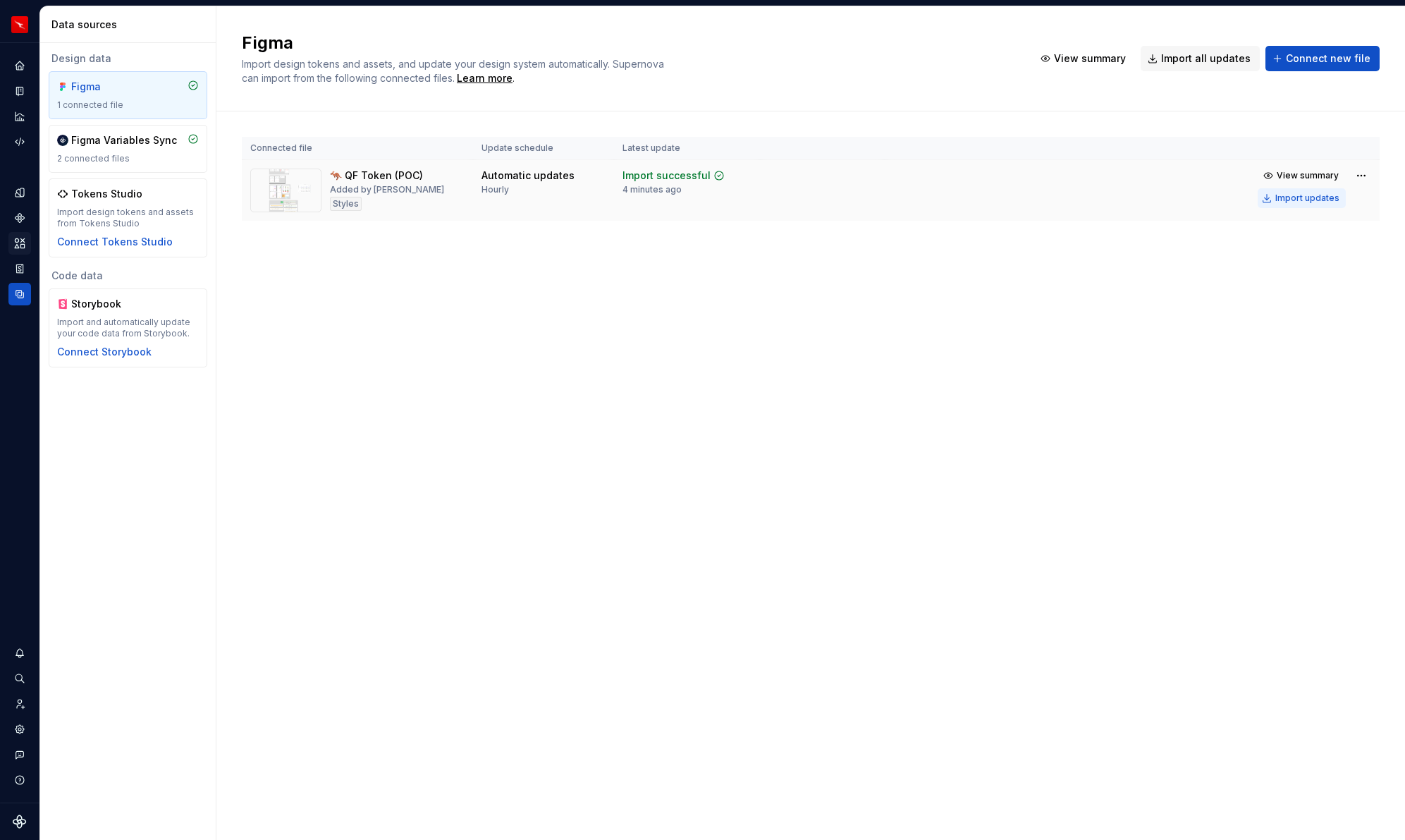
click at [1291, 195] on div "Import updates" at bounding box center [1308, 198] width 64 height 11
